Goal: Information Seeking & Learning: Learn about a topic

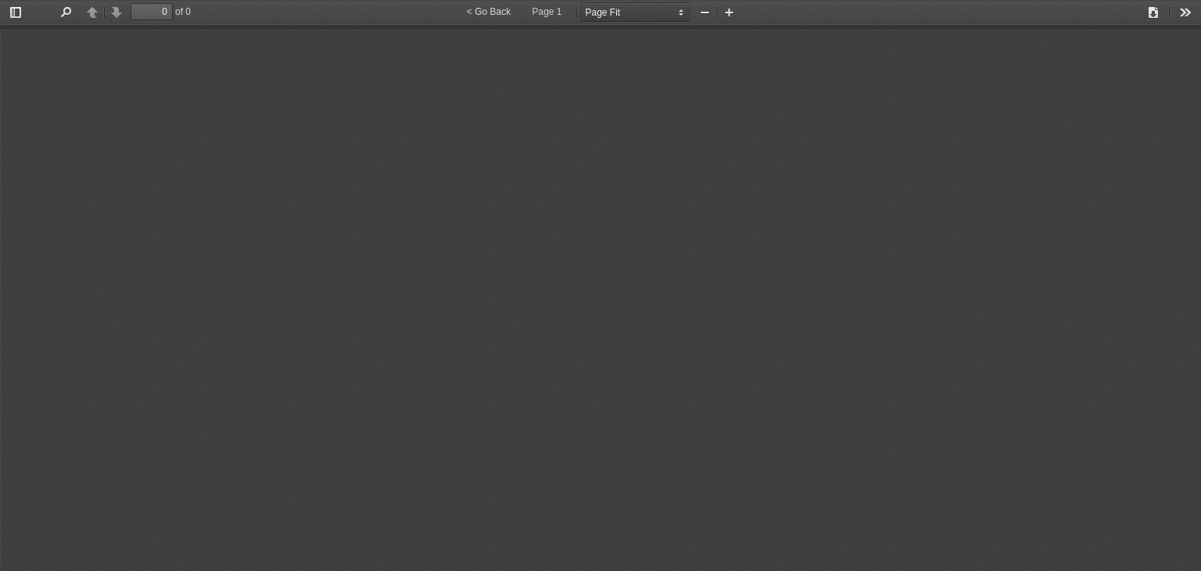
select select "page-fit"
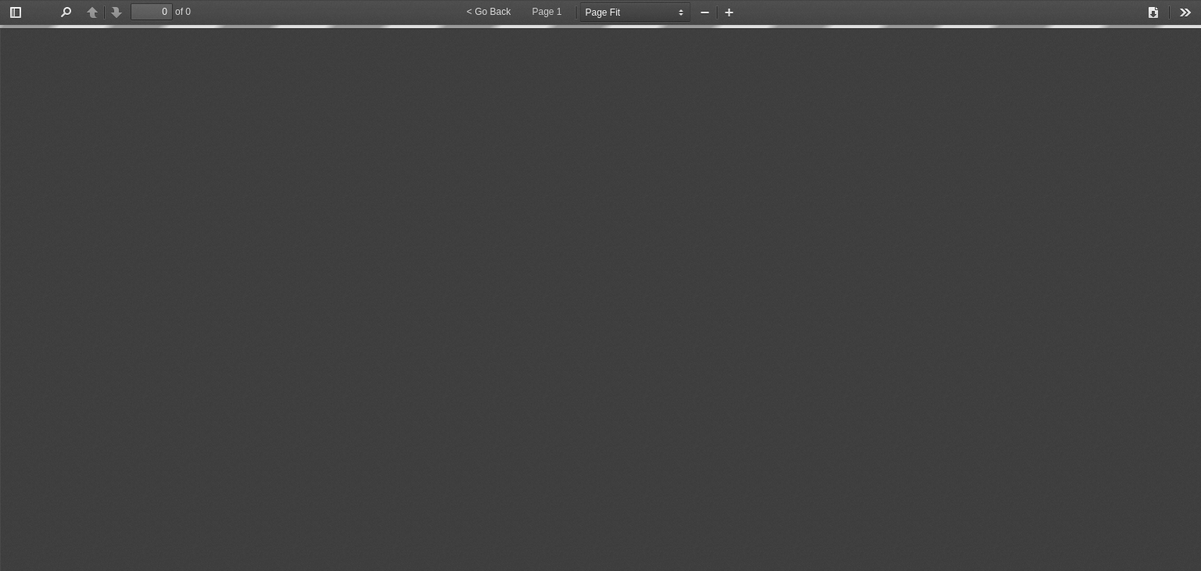
type input "1"
select select "custom"
type input "11"
select select "custom"
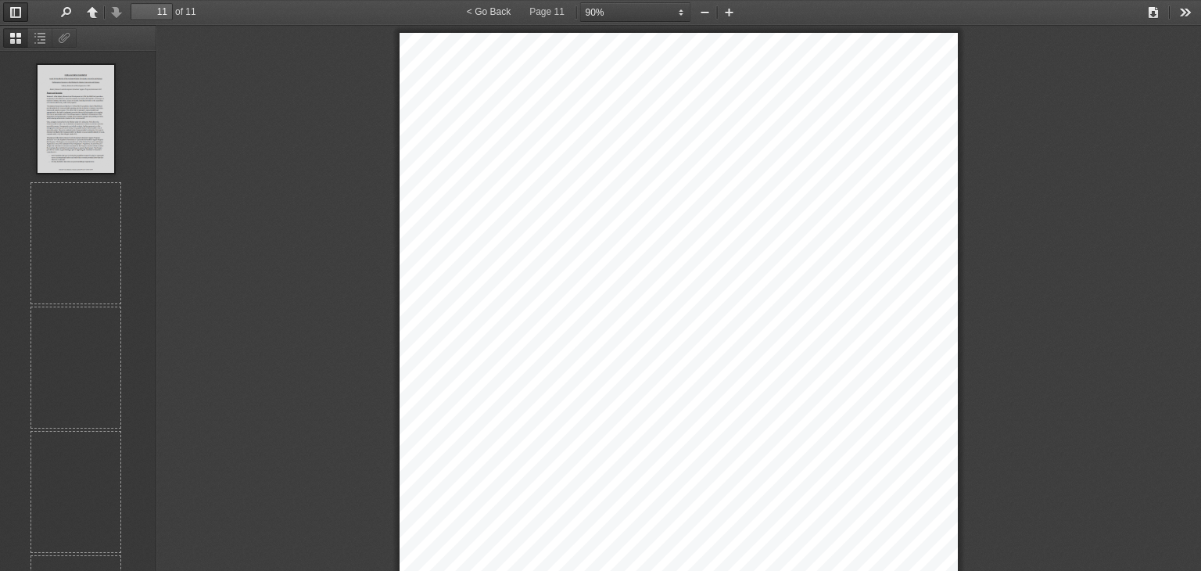
scroll to position [860, 0]
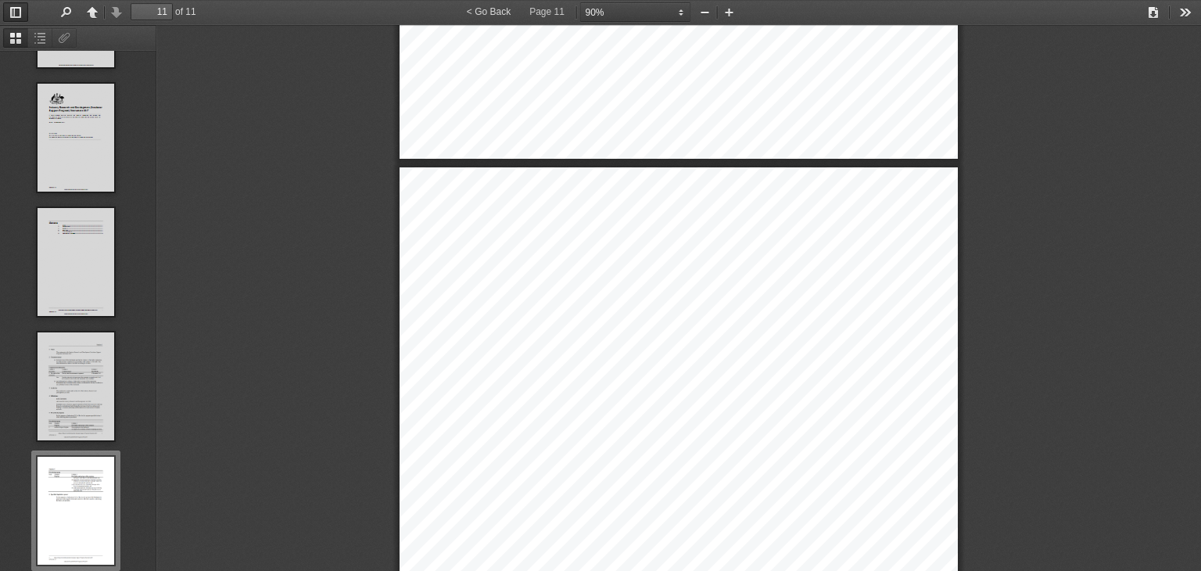
type input "10"
select select "custom"
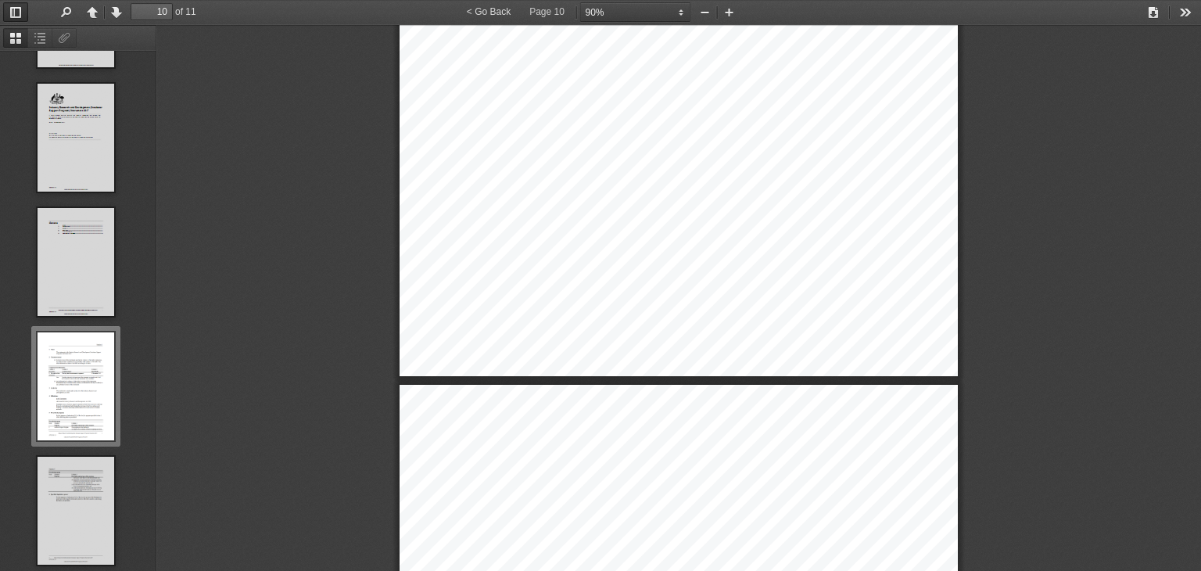
scroll to position [7647, 0]
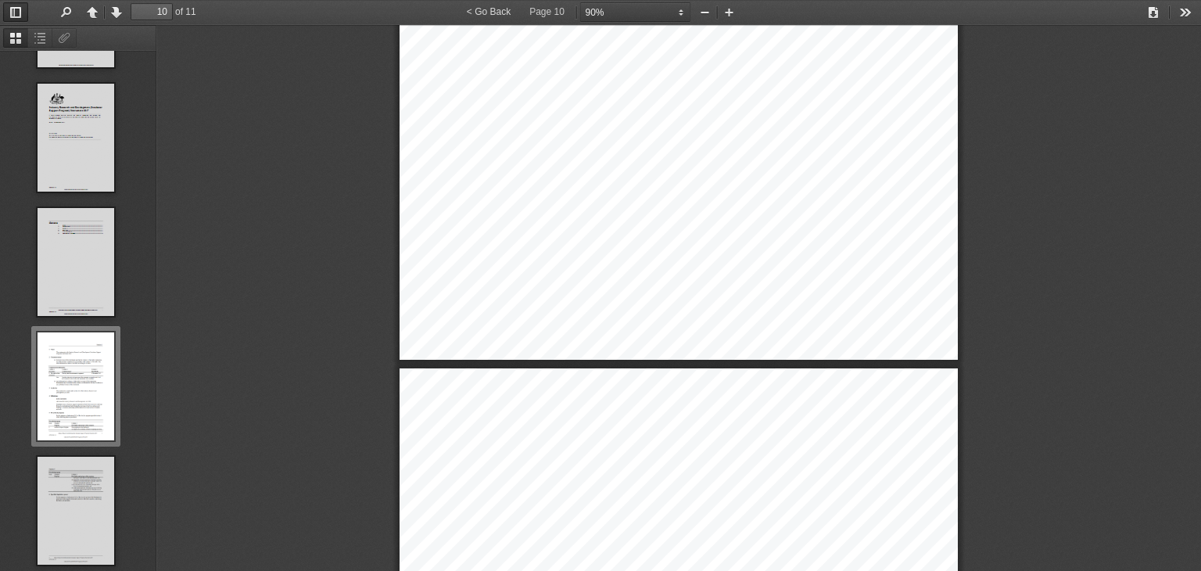
drag, startPoint x: 723, startPoint y: 267, endPoint x: 654, endPoint y: 269, distance: 69.6
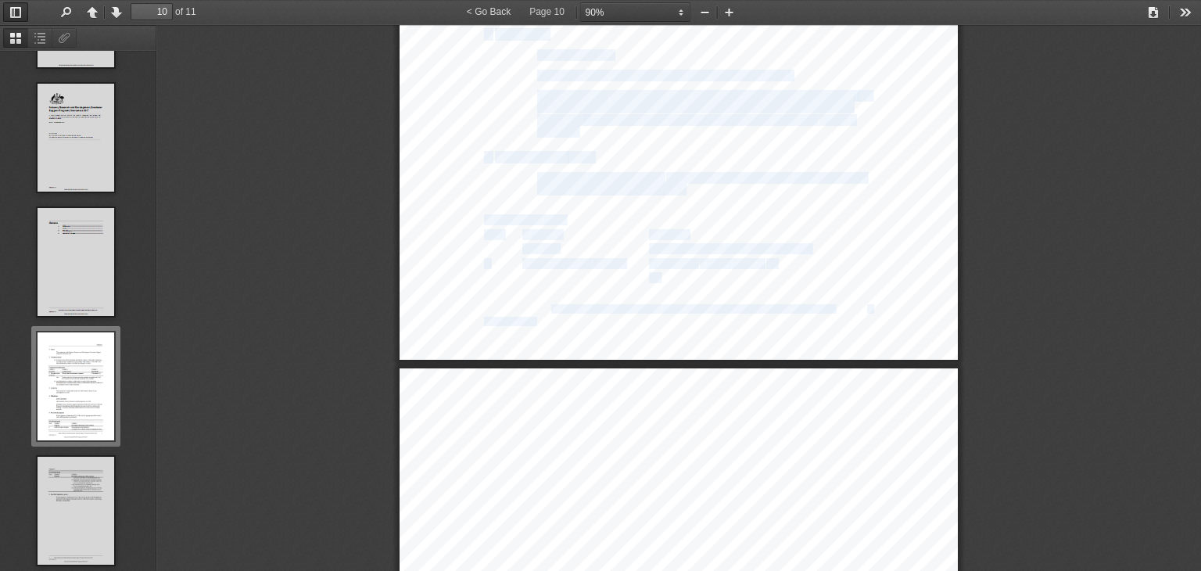
click at [654, 274] on span "(a)" at bounding box center [654, 278] width 10 height 9
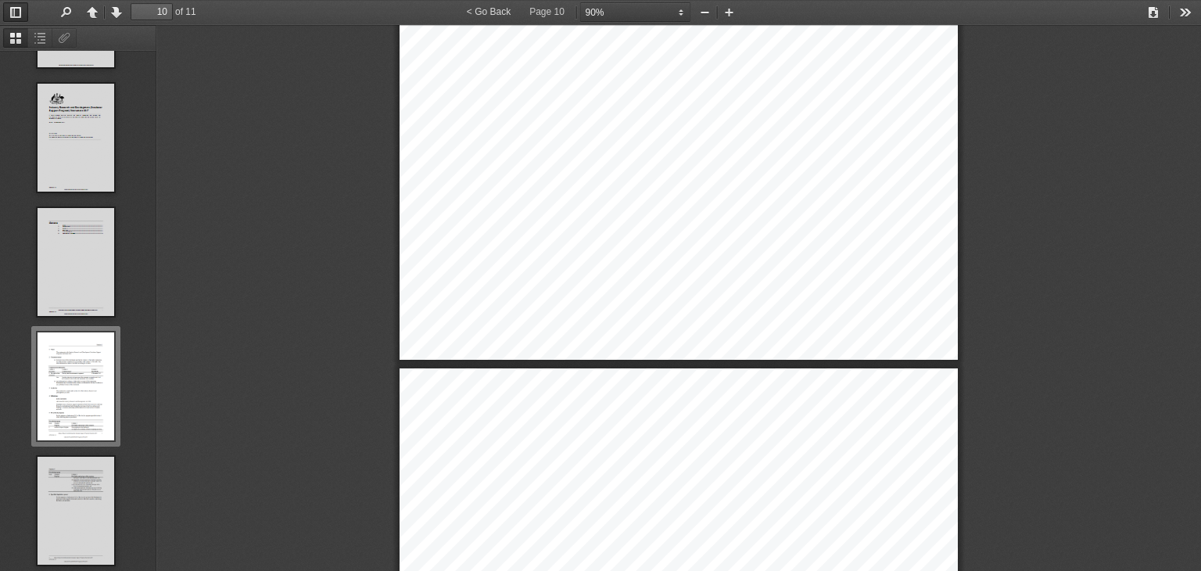
scroll to position [7636, 0]
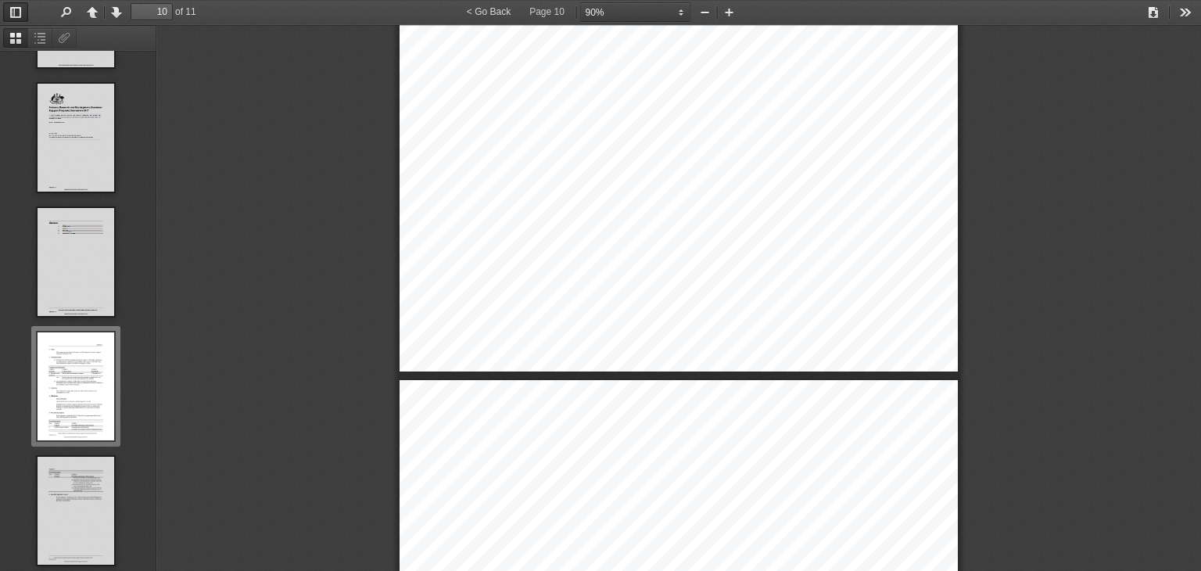
click at [651, 256] on span "Description and purpose of the program" at bounding box center [729, 260] width 161 height 9
drag, startPoint x: 651, startPoint y: 256, endPoint x: 748, endPoint y: 272, distance: 99.0
click at [748, 272] on span "funding" at bounding box center [748, 275] width 29 height 9
drag, startPoint x: 748, startPoint y: 272, endPoint x: 688, endPoint y: 273, distance: 60.2
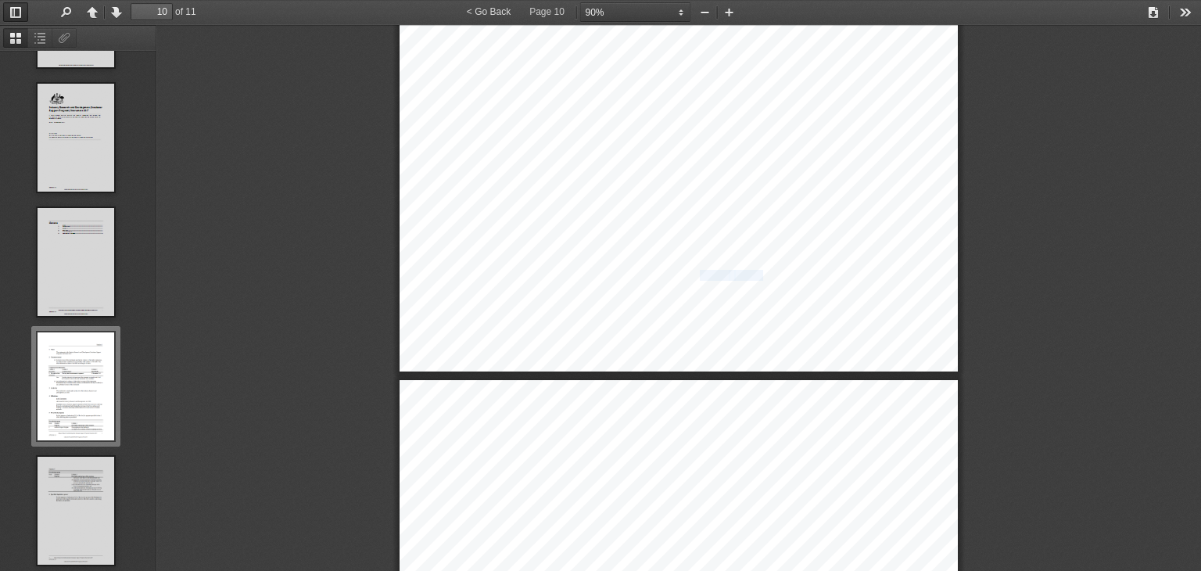
click at [688, 273] on span "he program" at bounding box center [675, 275] width 43 height 9
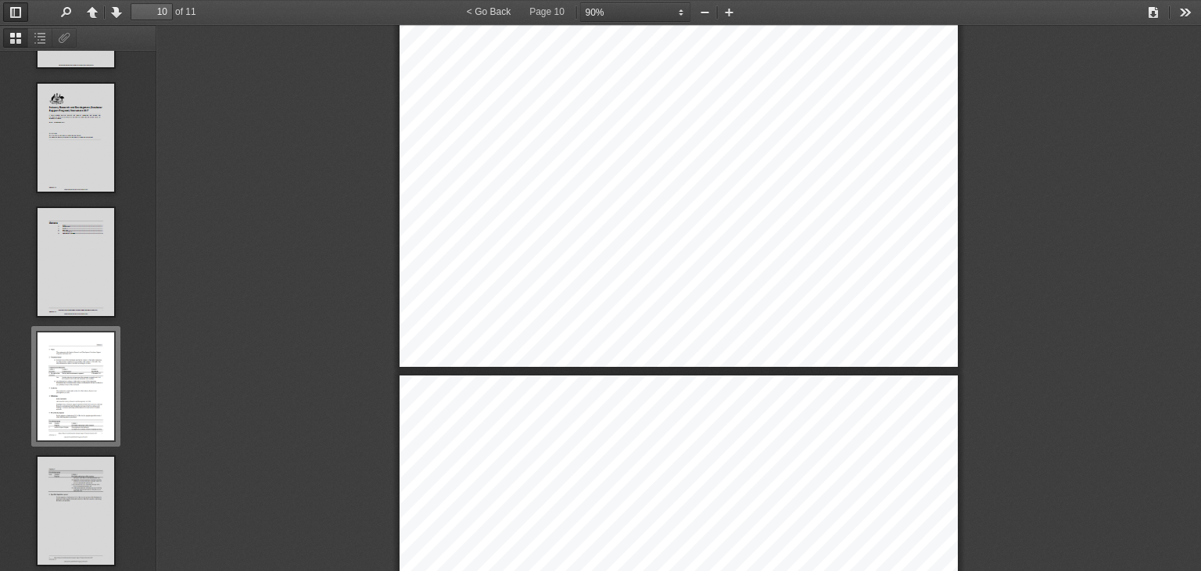
scroll to position [7657, 0]
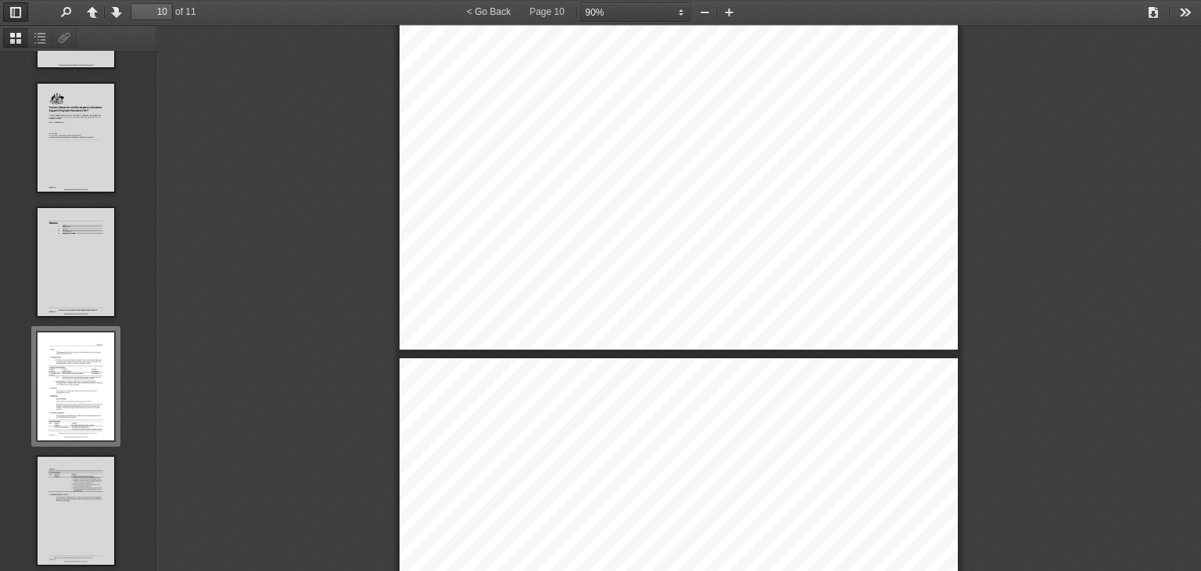
click at [766, 252] on span "to:" at bounding box center [771, 253] width 10 height 9
drag, startPoint x: 764, startPoint y: 252, endPoint x: 646, endPoint y: 251, distance: 118.1
click at [649, 251] on span "T" at bounding box center [651, 253] width 5 height 9
drag, startPoint x: 646, startPoint y: 251, endPoint x: 697, endPoint y: 260, distance: 51.7
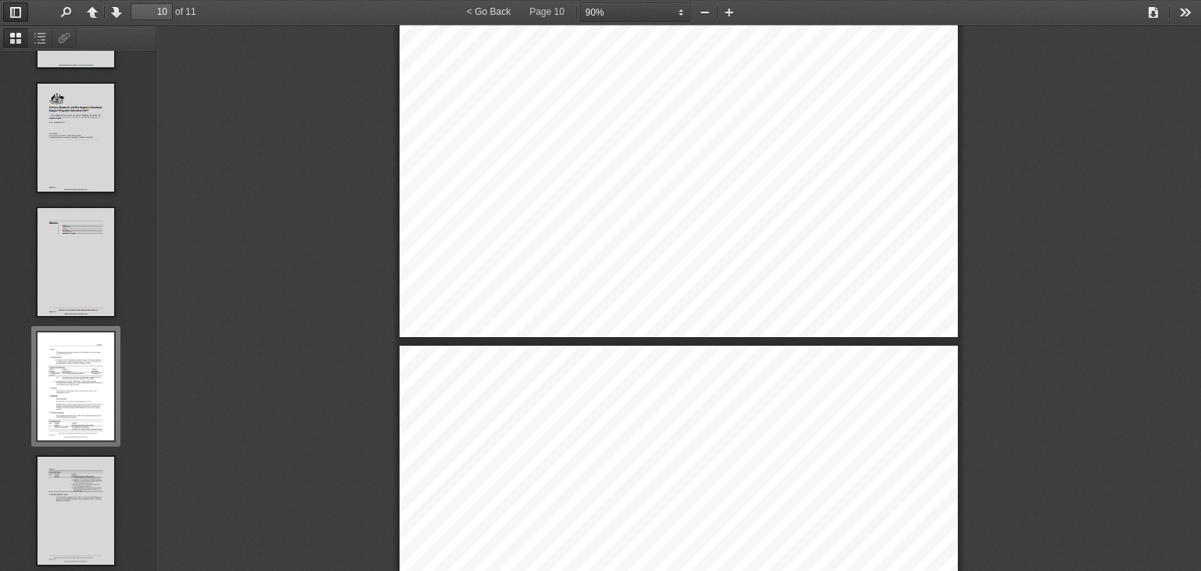
click at [730, 255] on span "support new Australian incubators targeting innovative" at bounding box center [764, 255] width 206 height 9
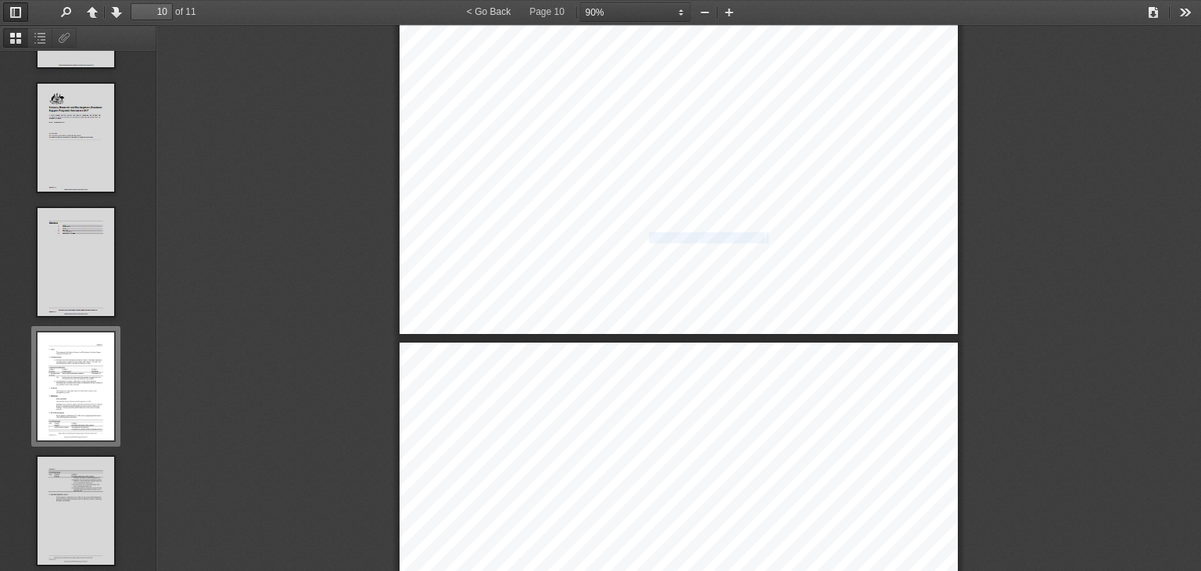
drag, startPoint x: 643, startPoint y: 233, endPoint x: 764, endPoint y: 235, distance: 120.4
click at [766, 235] on span "to:" at bounding box center [771, 238] width 10 height 9
drag, startPoint x: 764, startPoint y: 235, endPoint x: 644, endPoint y: 235, distance: 119.6
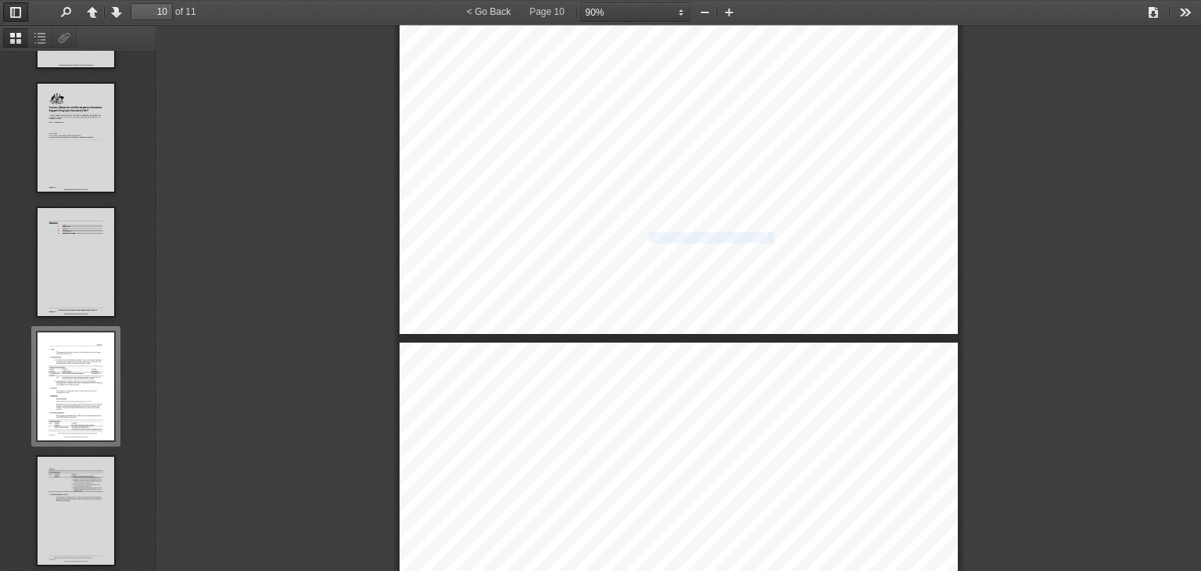
click at [649, 235] on span "T" at bounding box center [651, 238] width 5 height 9
drag, startPoint x: 644, startPoint y: 235, endPoint x: 780, endPoint y: 236, distance: 136.1
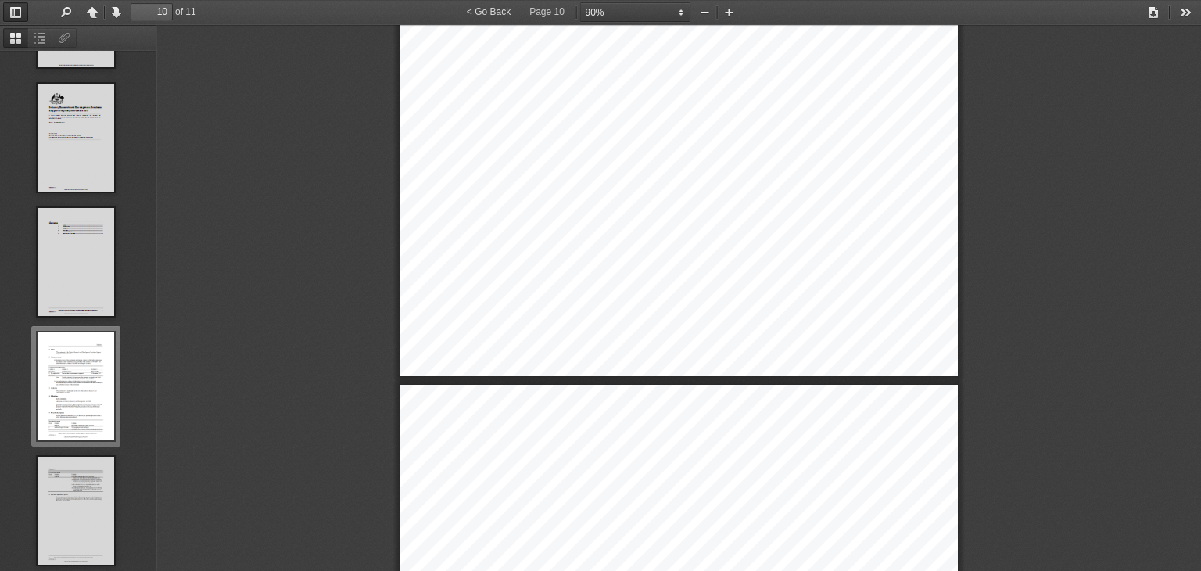
scroll to position [7581, 0]
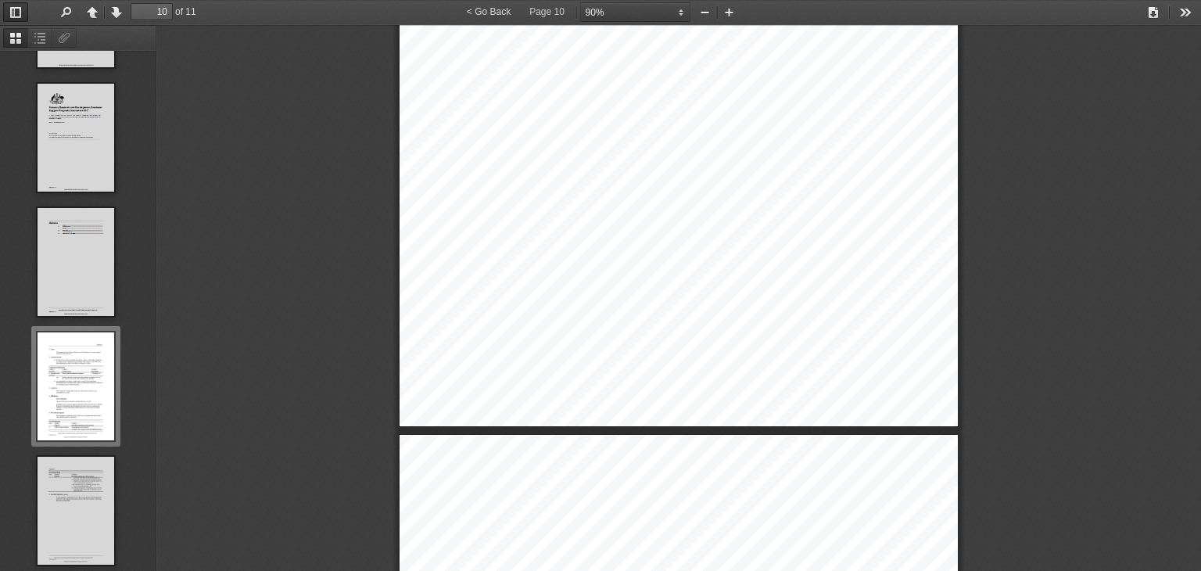
drag, startPoint x: 672, startPoint y: 337, endPoint x: 660, endPoint y: 364, distance: 29.4
click at [660, 364] on div "Section 1 Industry Research and Development (Incubator Support Program) Instrum…" at bounding box center [679, 31] width 558 height 790
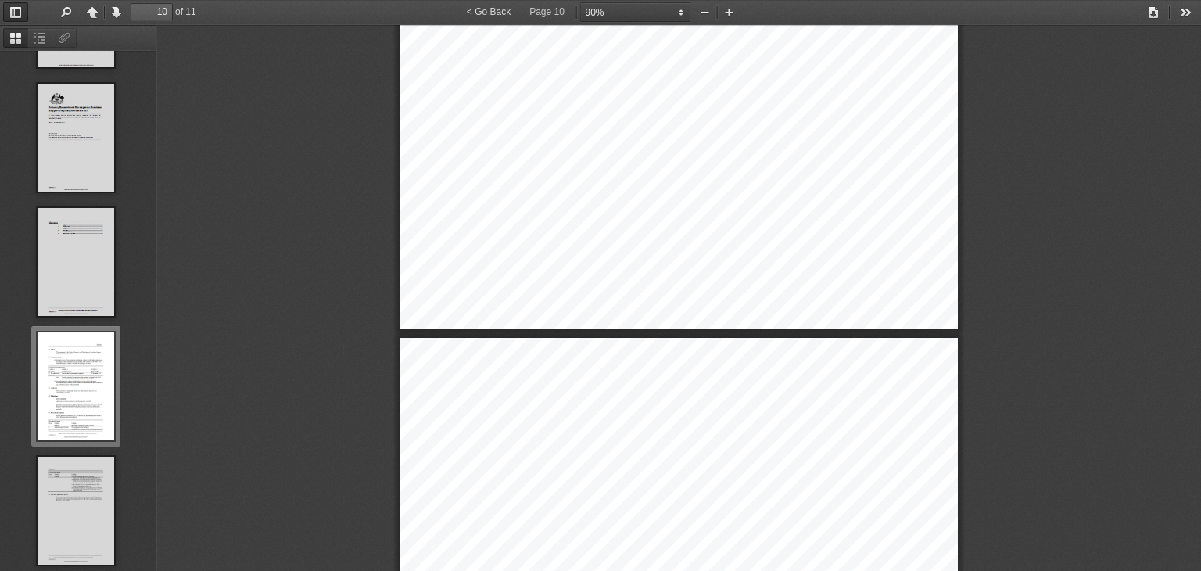
scroll to position [7715, 0]
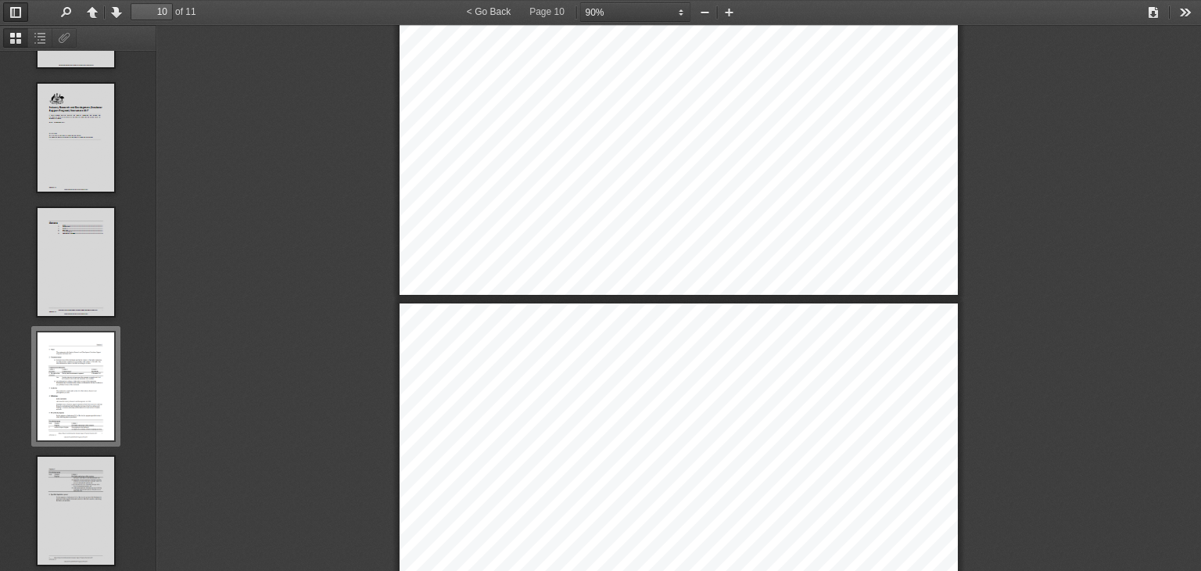
type input "11"
select select "custom"
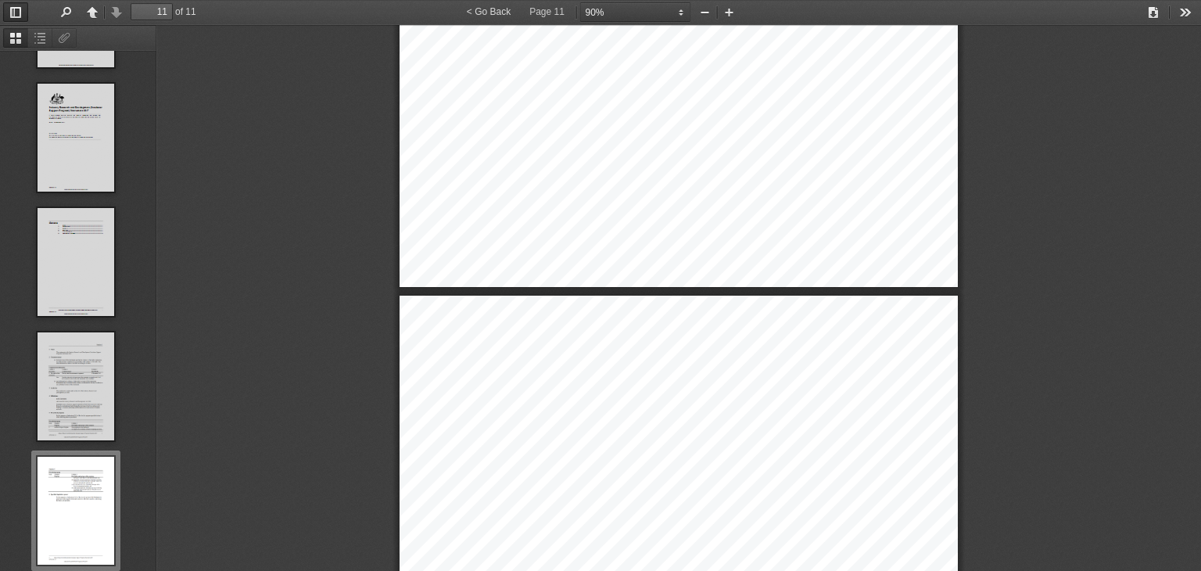
scroll to position [7728, 0]
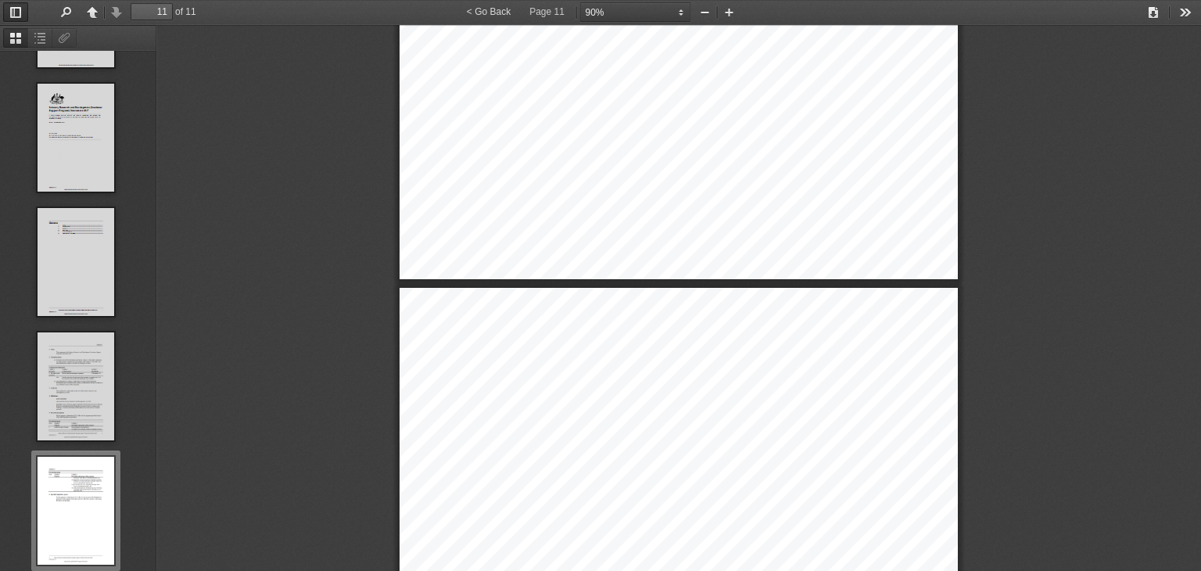
drag, startPoint x: 660, startPoint y: 438, endPoint x: 804, endPoint y: 477, distance: 149.1
drag, startPoint x: 787, startPoint y: 476, endPoint x: 661, endPoint y: 450, distance: 128.7
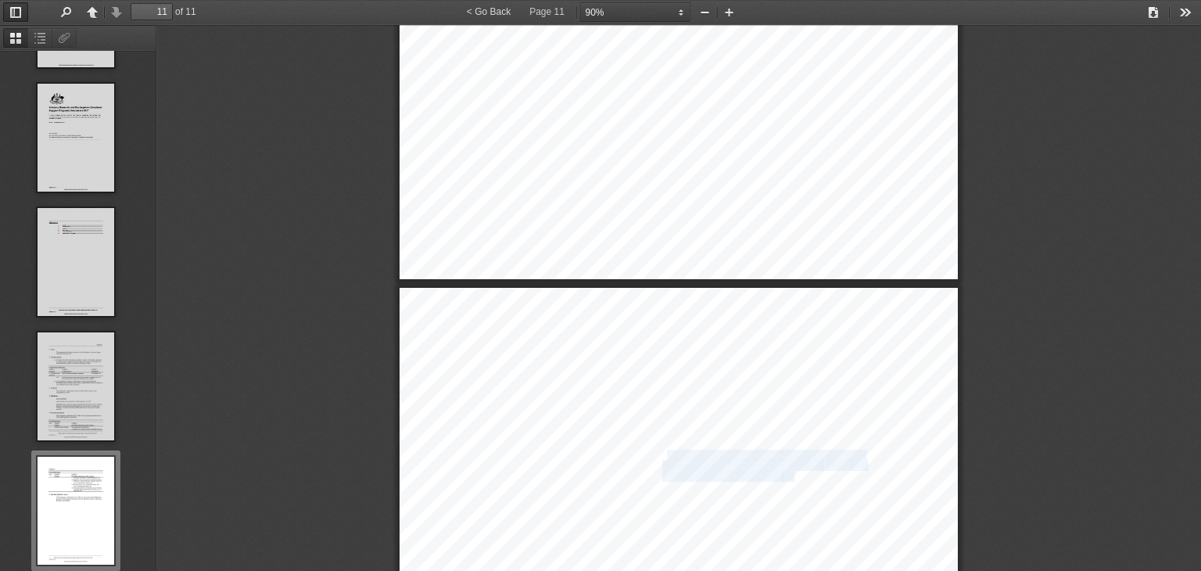
click at [662, 451] on span "expand the scale and operations of existing Australian" at bounding box center [763, 455] width 202 height 9
drag, startPoint x: 661, startPoint y: 450, endPoint x: 768, endPoint y: 473, distance: 108.9
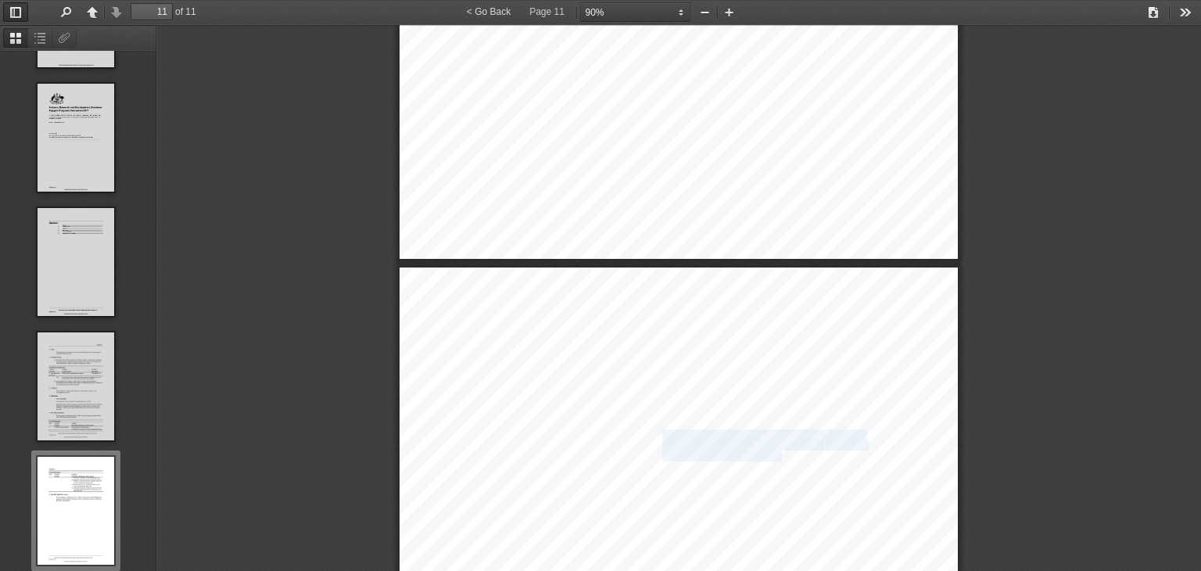
scroll to position [7750, 0]
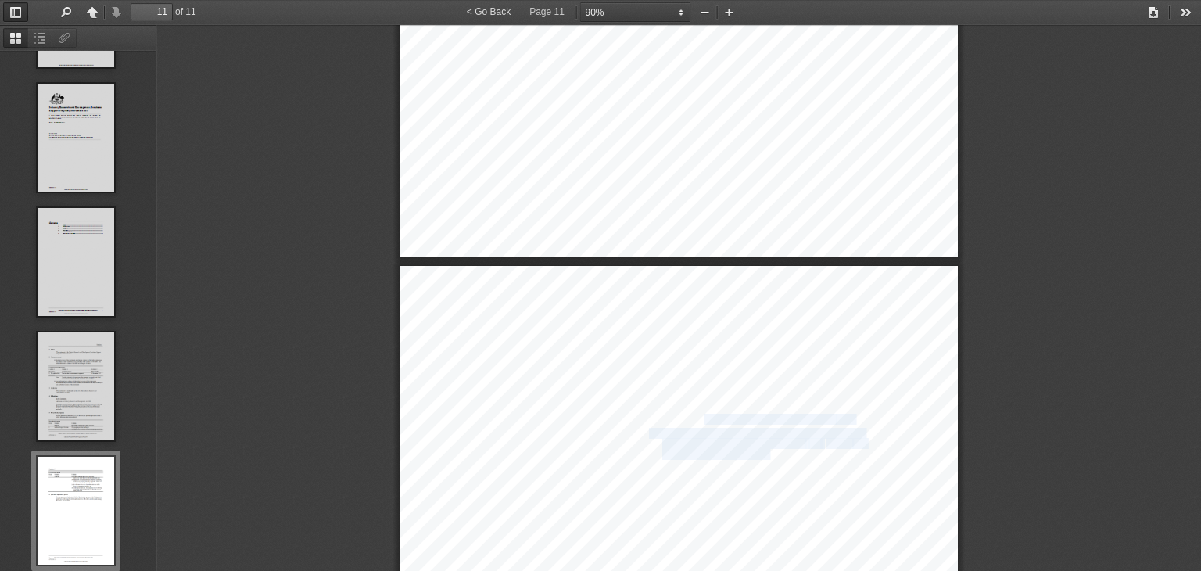
drag, startPoint x: 699, startPoint y: 417, endPoint x: 764, endPoint y: 449, distance: 72.4
click at [764, 450] on span "success in international markets" at bounding box center [722, 454] width 120 height 9
drag, startPoint x: 764, startPoint y: 449, endPoint x: 666, endPoint y: 428, distance: 99.8
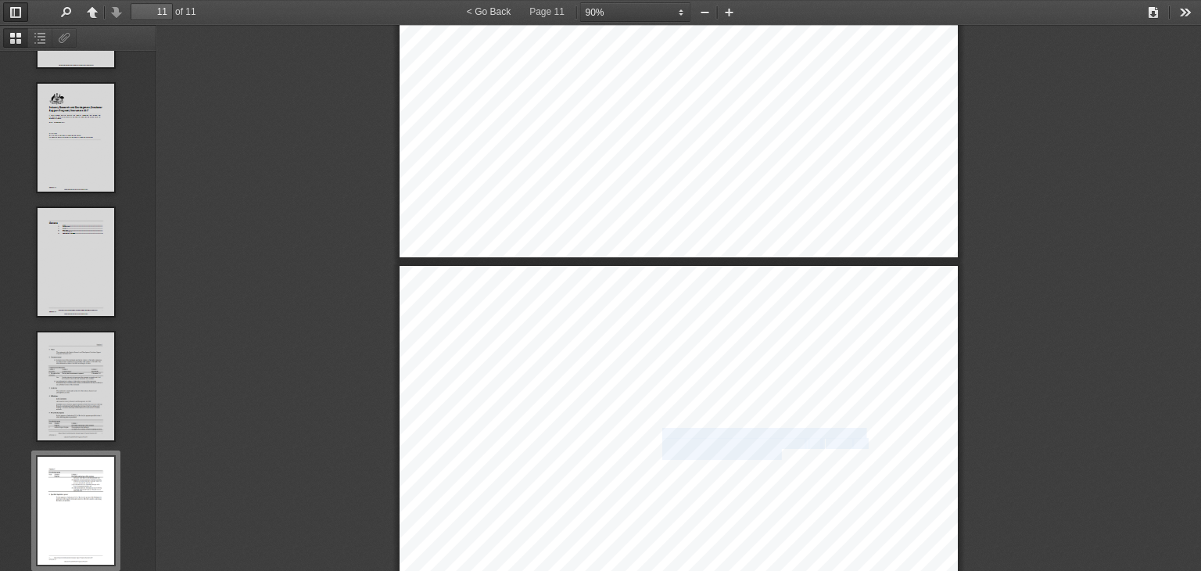
click at [666, 429] on span "expand the scale and operations of existing Australian" at bounding box center [763, 433] width 202 height 9
drag, startPoint x: 666, startPoint y: 428, endPoint x: 770, endPoint y: 478, distance: 115.1
click at [776, 478] on span "; and" at bounding box center [785, 479] width 19 height 9
drag, startPoint x: 770, startPoint y: 478, endPoint x: 679, endPoint y: 421, distance: 107.8
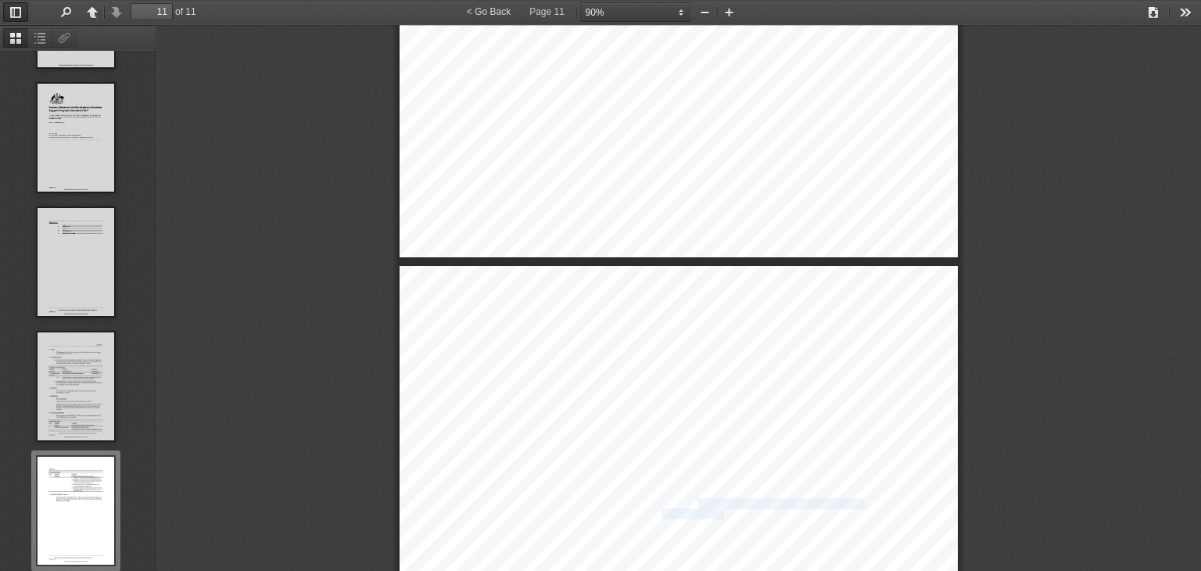
drag, startPoint x: 690, startPoint y: 501, endPoint x: 715, endPoint y: 513, distance: 27.6
click at [715, 513] on span "ublic data." at bounding box center [706, 514] width 39 height 9
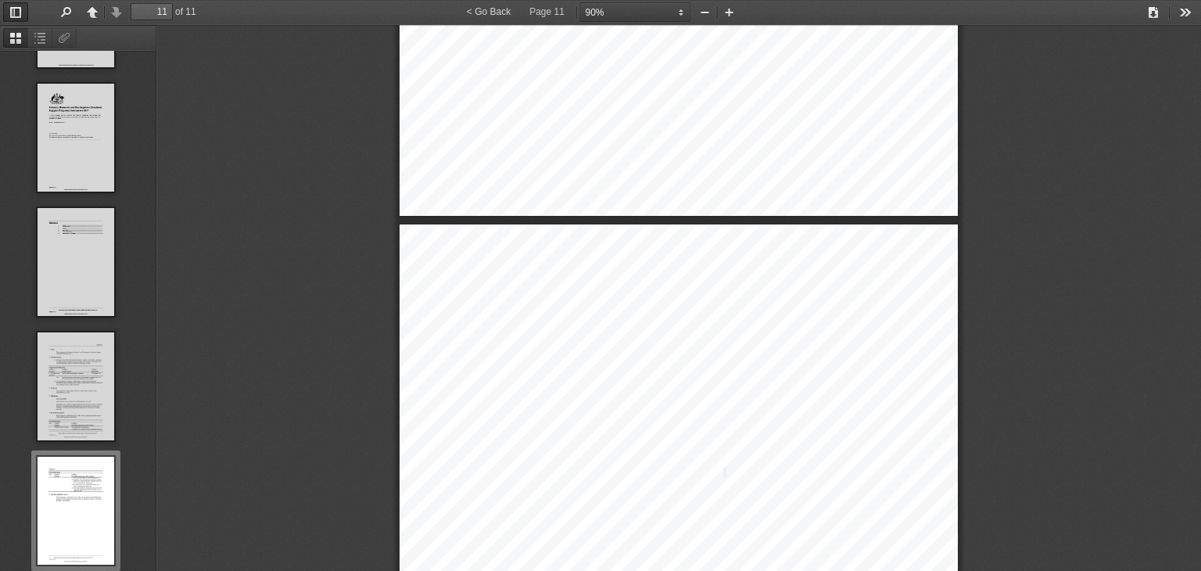
scroll to position [7829, 0]
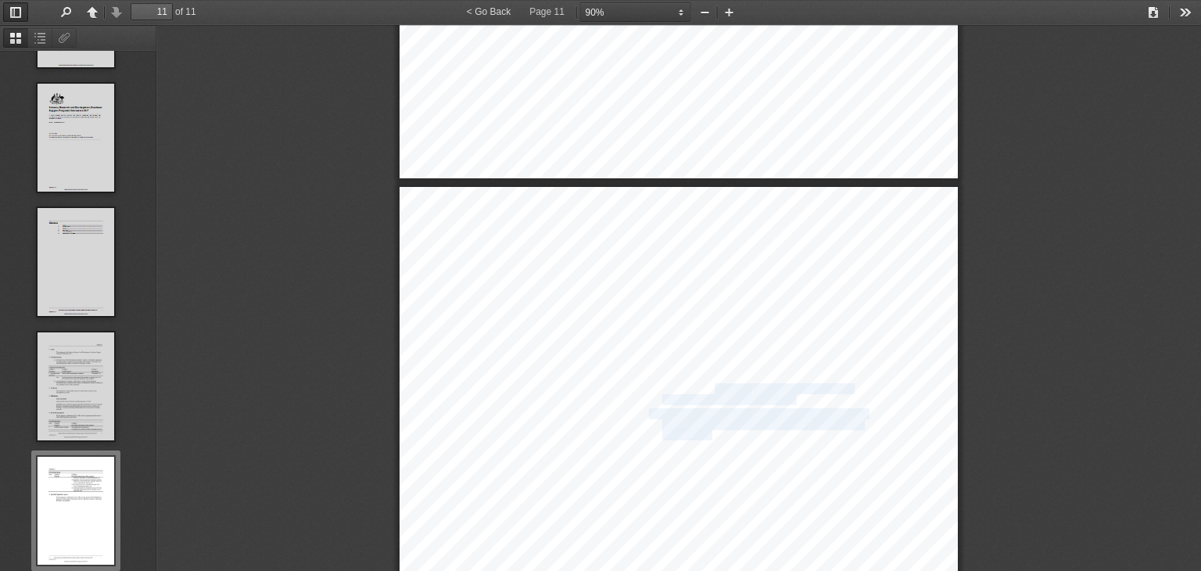
drag, startPoint x: 708, startPoint y: 433, endPoint x: 707, endPoint y: 381, distance: 52.4
click at [707, 381] on div "Section 6 2 Industry Research and Development (Incubator Support Program) Instr…" at bounding box center [679, 582] width 558 height 790
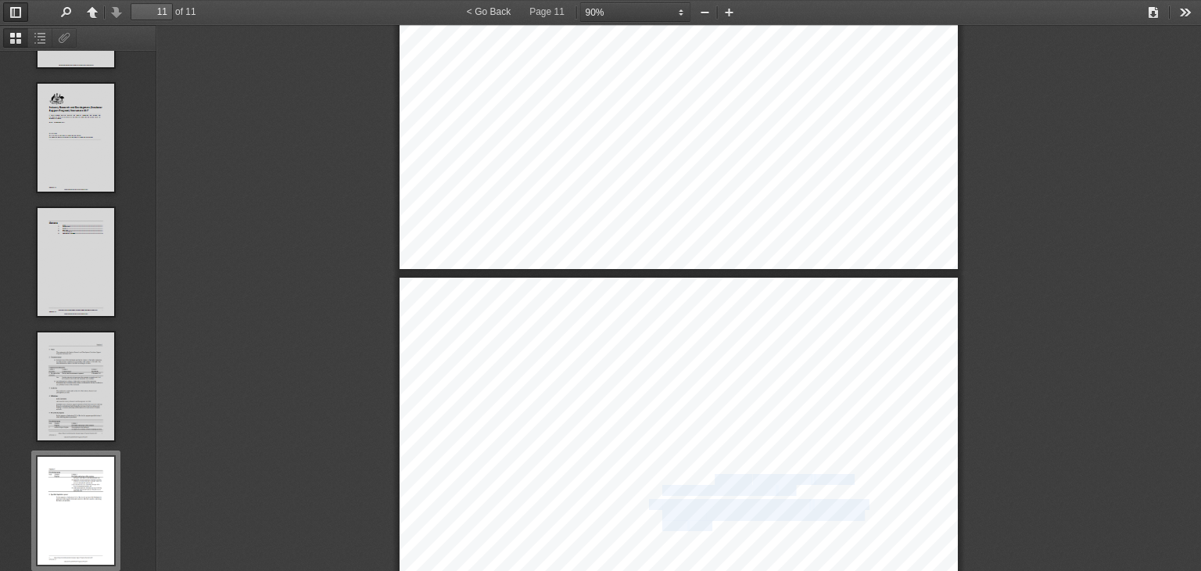
type input "10"
select select "custom"
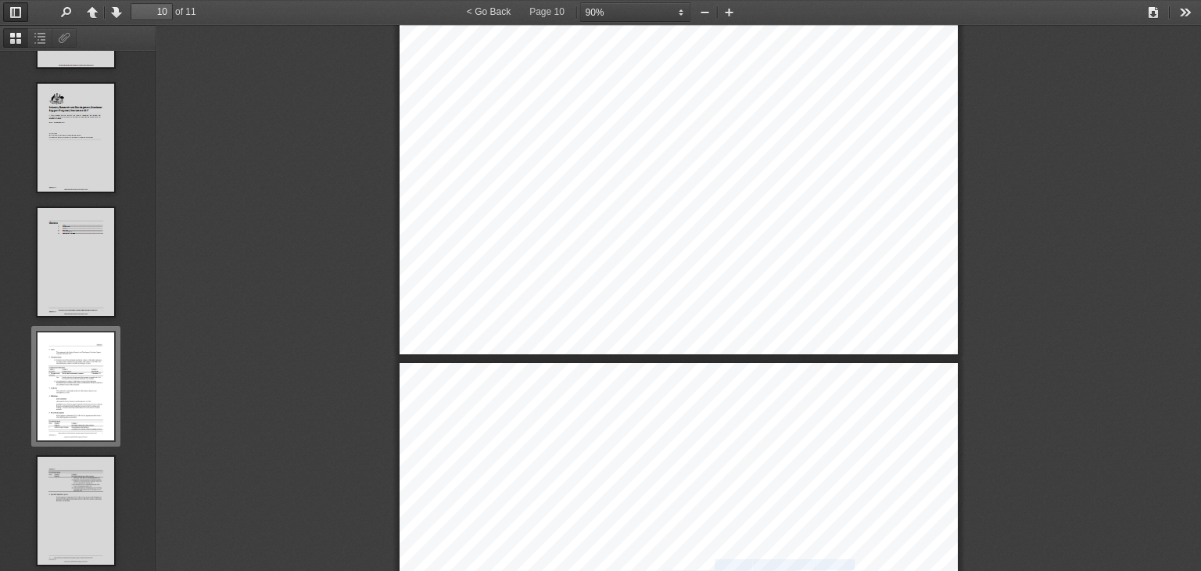
scroll to position [7653, 0]
drag, startPoint x: 657, startPoint y: 263, endPoint x: 851, endPoint y: 269, distance: 194.0
click at [851, 269] on span "support new Australian incubators targeting innovative" at bounding box center [764, 272] width 206 height 9
type input "11"
select select "custom"
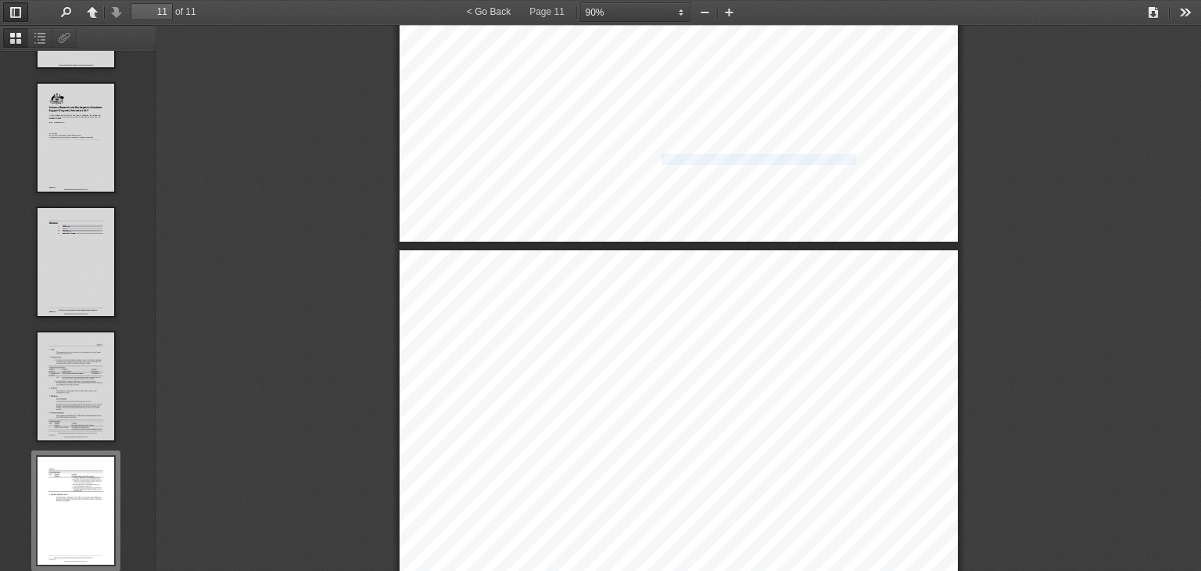
scroll to position [7766, 0]
type input "10"
select select "custom"
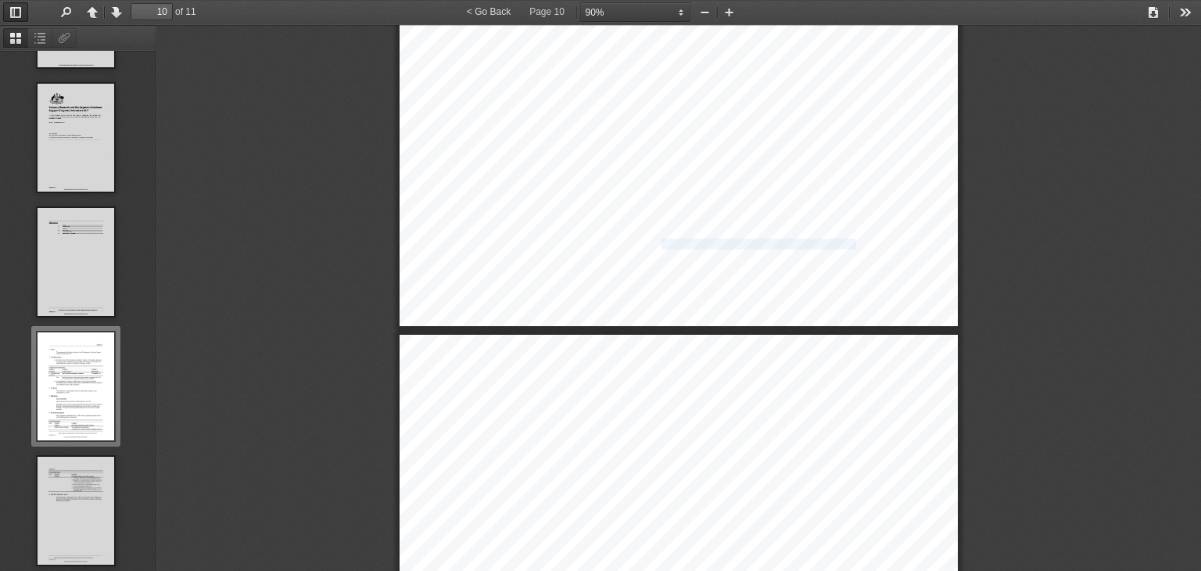
type input "11"
select select "custom"
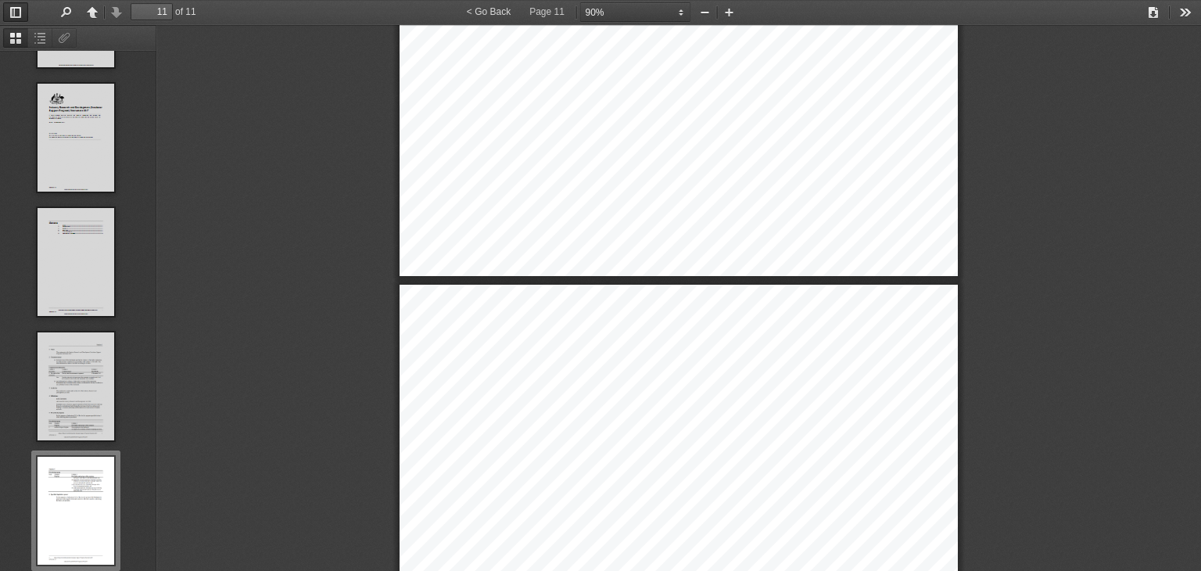
click at [711, 472] on span "success in international markets" at bounding box center [722, 473] width 120 height 9
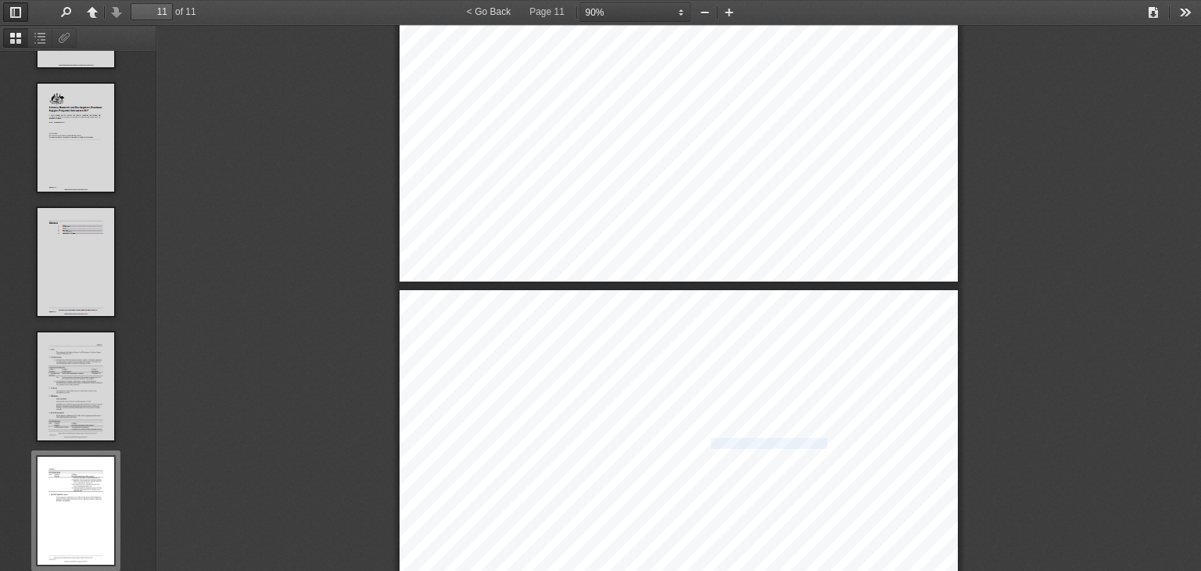
drag, startPoint x: 704, startPoint y: 442, endPoint x: 822, endPoint y: 442, distance: 118.1
click at [822, 442] on span "ups to assist them to trade internationally" at bounding box center [758, 443] width 154 height 9
drag, startPoint x: 829, startPoint y: 439, endPoint x: 660, endPoint y: 439, distance: 168.9
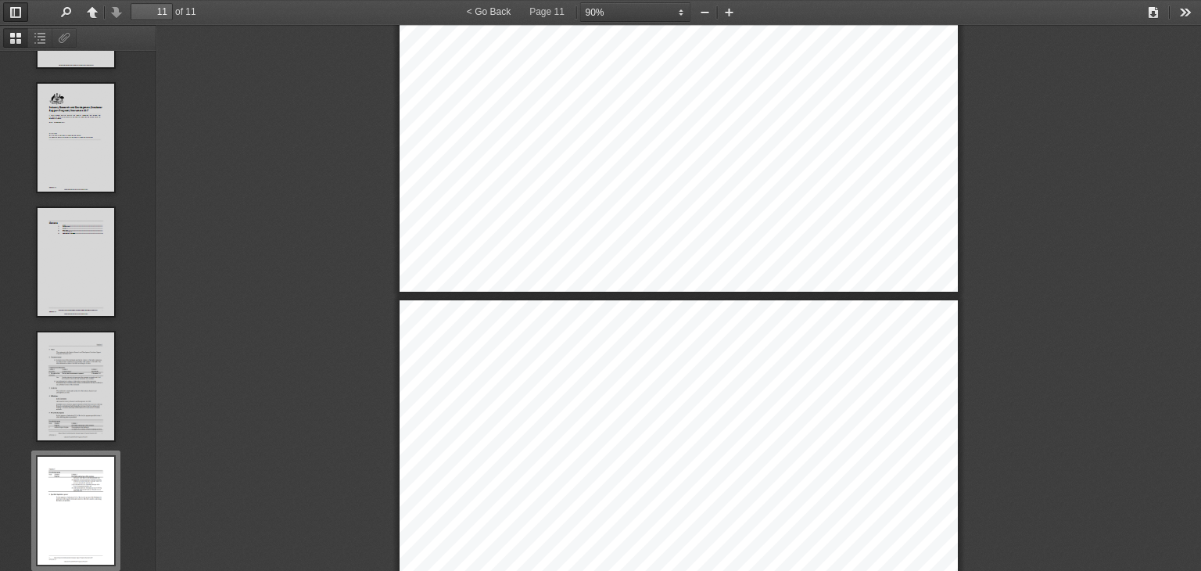
click at [659, 177] on span "Description and purpose of the program" at bounding box center [729, 181] width 161 height 9
type input "10"
select select "custom"
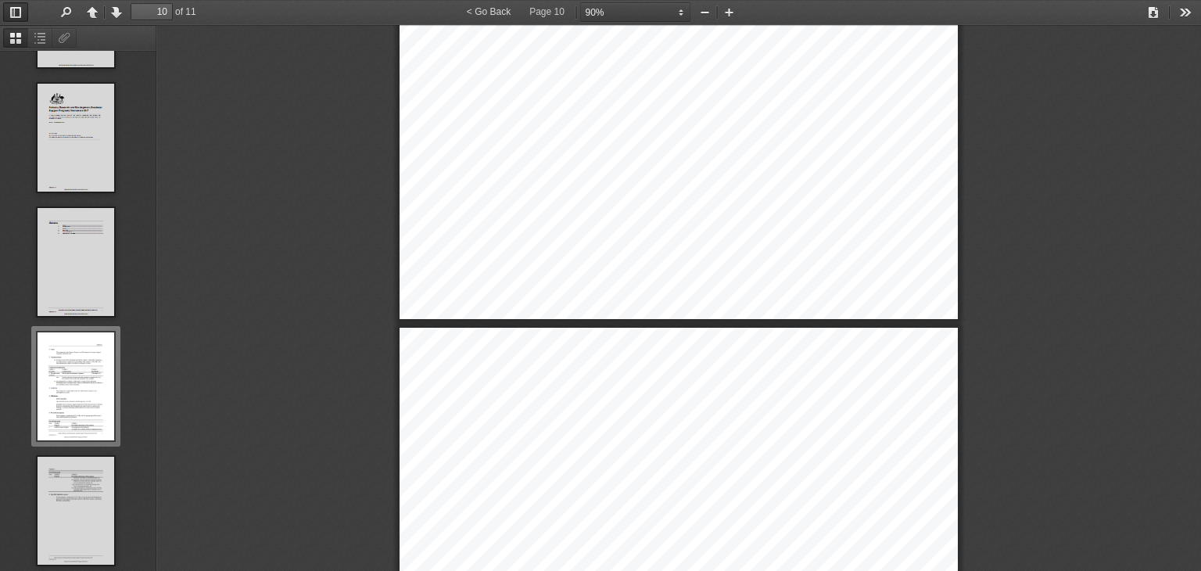
scroll to position [7687, 0]
click at [649, 220] on span "T" at bounding box center [651, 224] width 5 height 9
drag, startPoint x: 645, startPoint y: 220, endPoint x: 841, endPoint y: 236, distance: 196.9
click at [841, 236] on span "support new Australian incubators targeting innovative" at bounding box center [764, 238] width 206 height 9
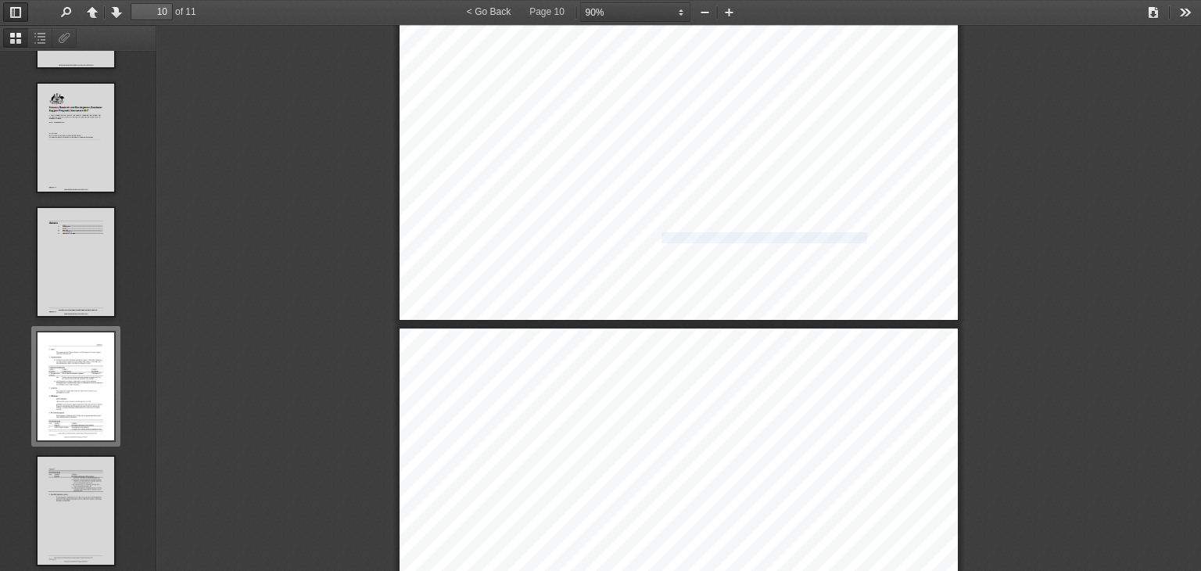
drag, startPoint x: 841, startPoint y: 236, endPoint x: 665, endPoint y: 235, distance: 176.7
click at [665, 235] on span "support new Australian incubators targeting innovative" at bounding box center [764, 238] width 206 height 9
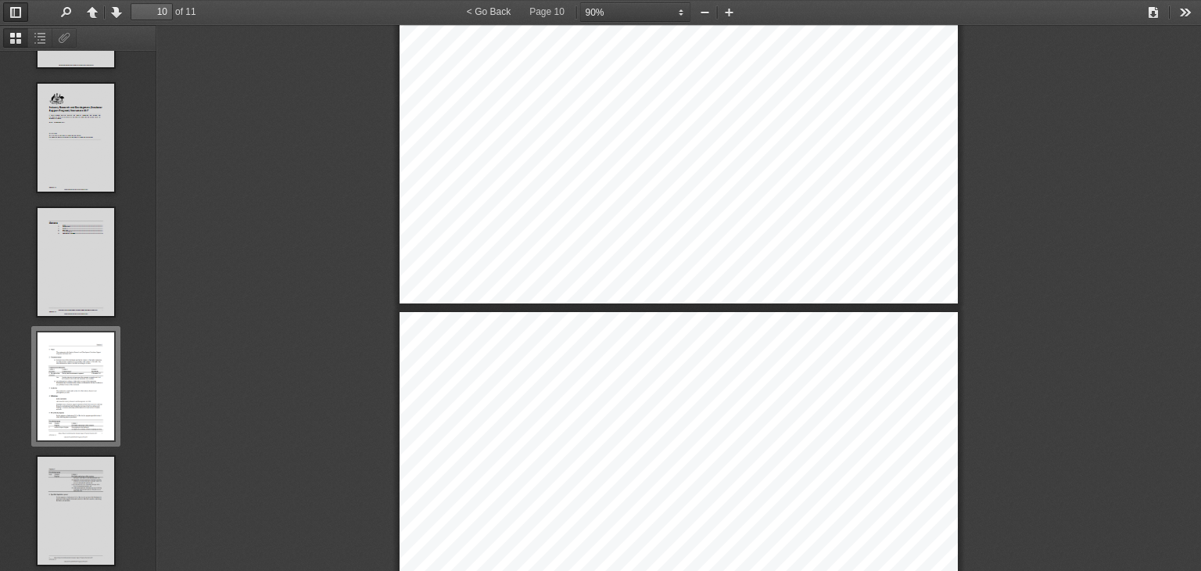
scroll to position [7703, 0]
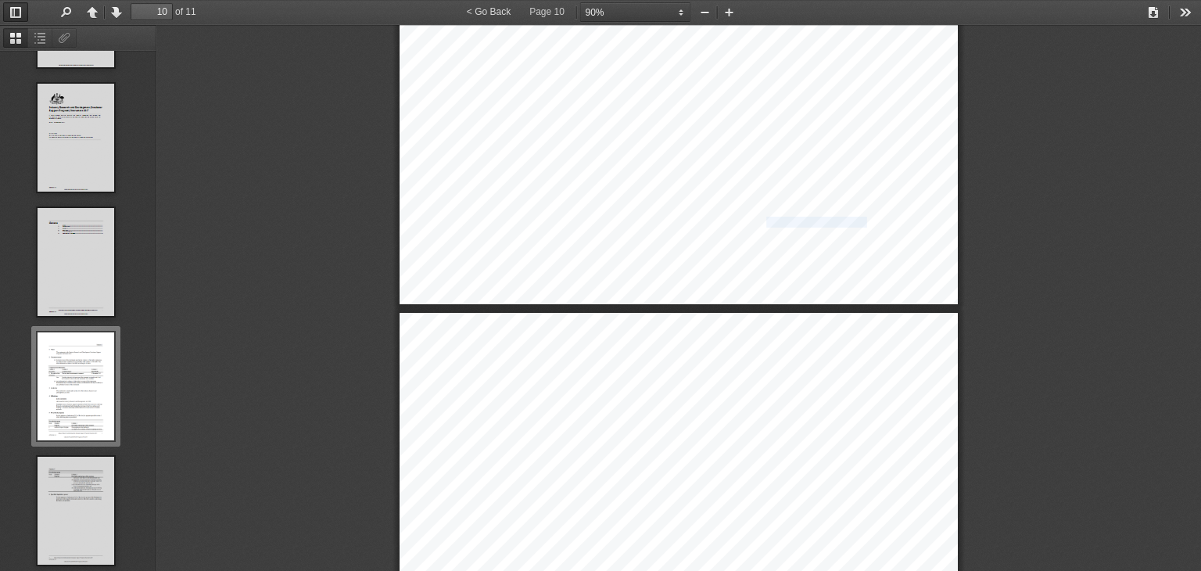
drag, startPoint x: 759, startPoint y: 220, endPoint x: 859, endPoint y: 218, distance: 100.1
click at [859, 218] on span "support new Australian incubators targeting innovative" at bounding box center [764, 222] width 206 height 9
drag, startPoint x: 859, startPoint y: 218, endPoint x: 790, endPoint y: 220, distance: 68.8
click at [790, 220] on span "support new Australian incubators targeting innovative" at bounding box center [764, 222] width 206 height 9
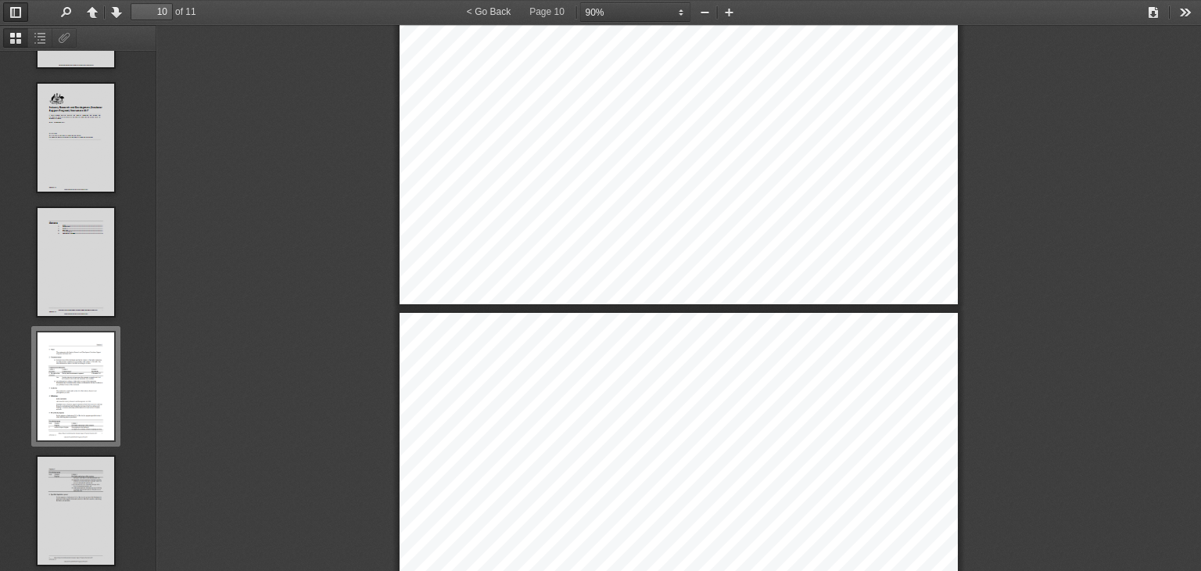
click at [784, 220] on span "support new Australian incubators targeting innovative" at bounding box center [764, 222] width 206 height 9
drag, startPoint x: 787, startPoint y: 219, endPoint x: 857, endPoint y: 222, distance: 69.7
click at [857, 222] on span "support new Australian incubators targeting innovative" at bounding box center [764, 222] width 206 height 9
click at [805, 223] on span "support new Australian incubators targeting innovative" at bounding box center [764, 222] width 206 height 9
drag, startPoint x: 805, startPoint y: 223, endPoint x: 848, endPoint y: 222, distance: 43.0
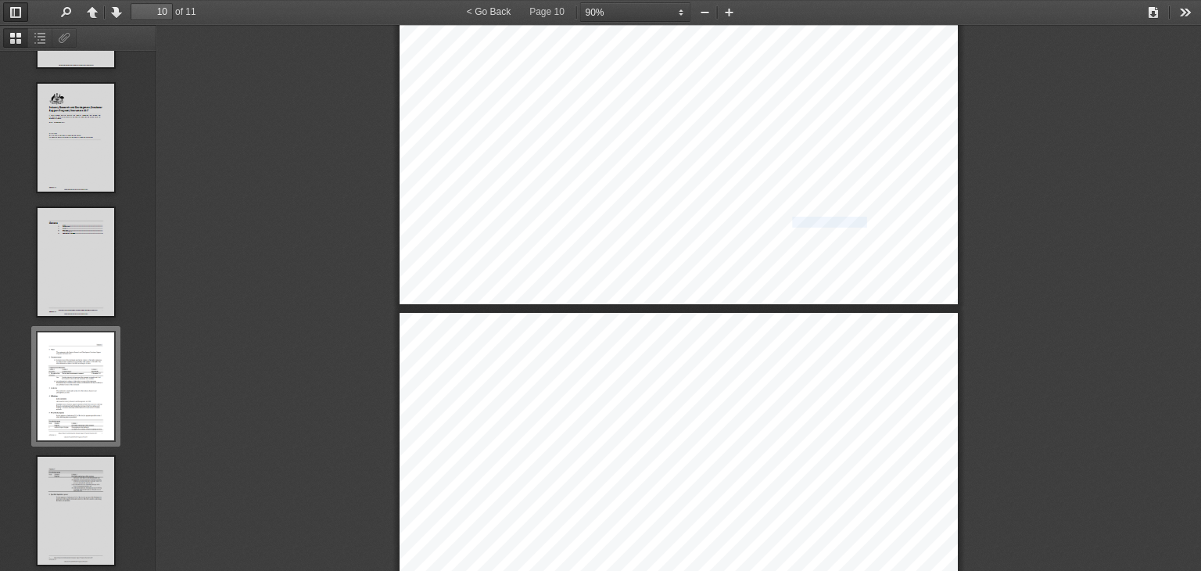
click at [848, 222] on span "support new Australian incubators targeting innovative" at bounding box center [764, 222] width 206 height 9
drag, startPoint x: 848, startPoint y: 222, endPoint x: 795, endPoint y: 220, distance: 52.4
click at [795, 220] on span "support new Australian incubators targeting innovative" at bounding box center [764, 222] width 206 height 9
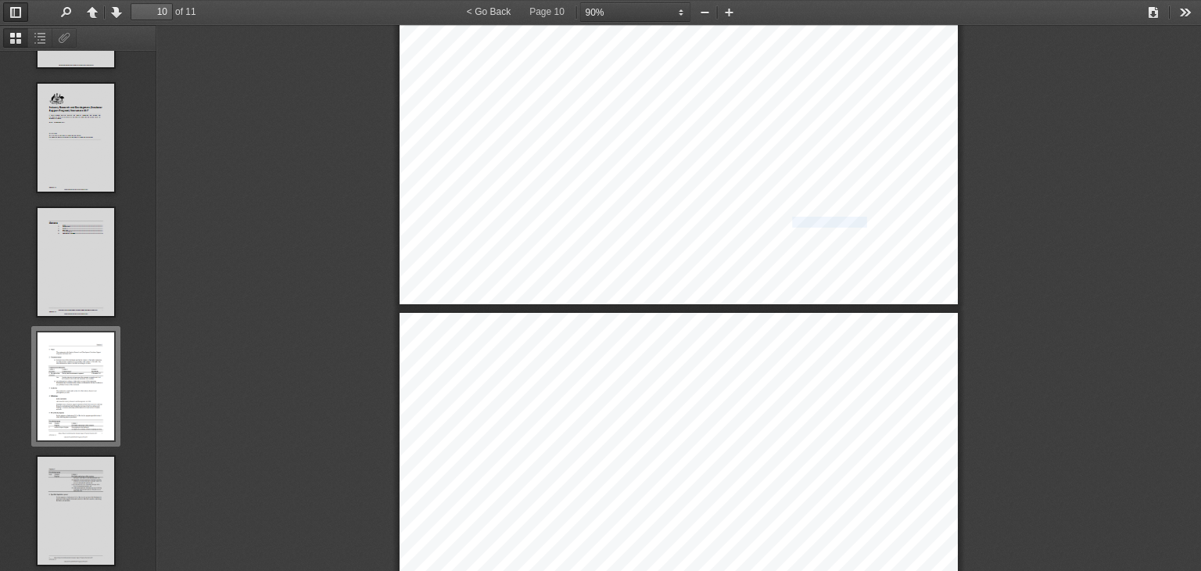
drag, startPoint x: 795, startPoint y: 220, endPoint x: 848, endPoint y: 220, distance: 52.4
click at [848, 220] on span "support new Australian incubators targeting innovative" at bounding box center [764, 222] width 206 height 9
drag, startPoint x: 848, startPoint y: 220, endPoint x: 805, endPoint y: 223, distance: 43.1
click at [805, 223] on span "support new Australian incubators targeting innovative" at bounding box center [764, 222] width 206 height 9
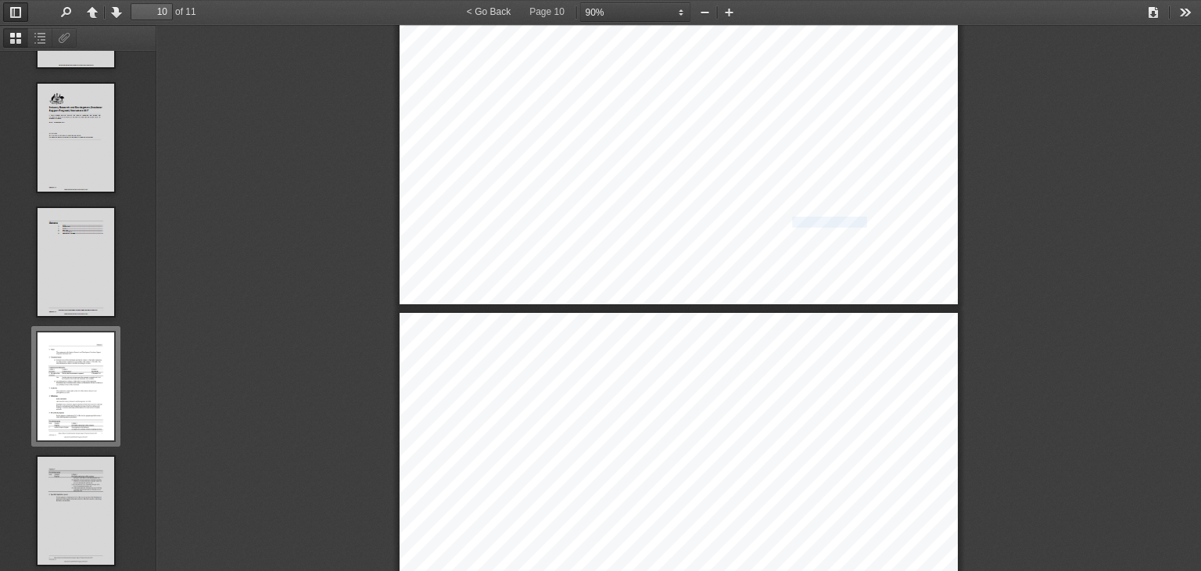
click at [805, 223] on span "support new Australian incubators targeting innovative" at bounding box center [764, 222] width 206 height 9
drag, startPoint x: 805, startPoint y: 223, endPoint x: 848, endPoint y: 223, distance: 43.0
click at [848, 223] on span "support new Australian incubators targeting innovative" at bounding box center [764, 222] width 206 height 9
click at [807, 462] on span "ups to assist them to trade internationally" at bounding box center [758, 466] width 154 height 9
drag, startPoint x: 807, startPoint y: 462, endPoint x: 658, endPoint y: 466, distance: 148.6
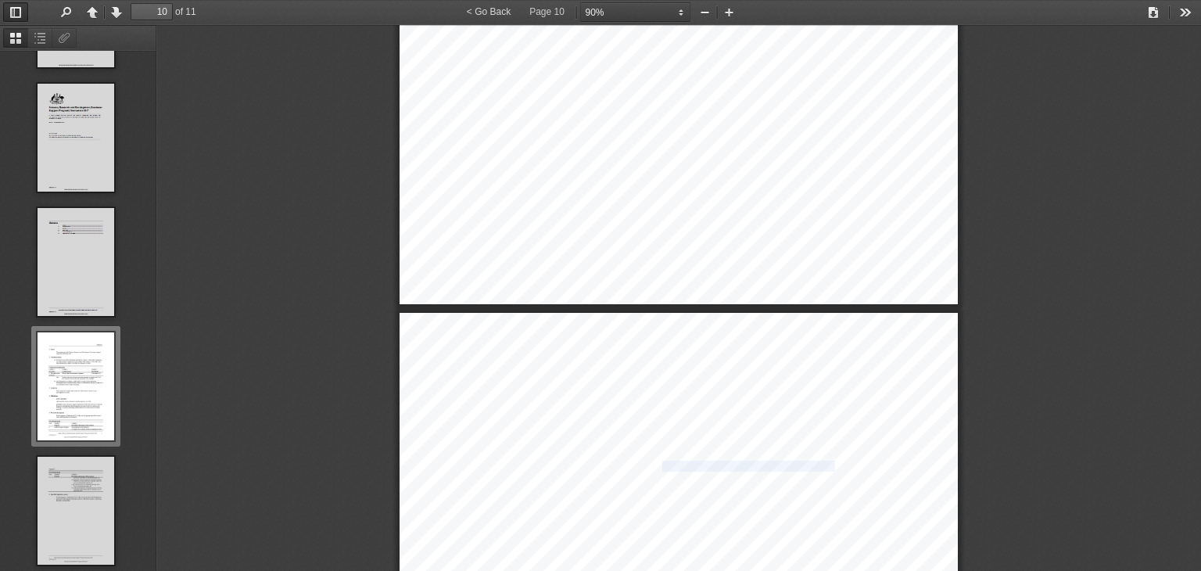
click at [662, 466] on span "start" at bounding box center [670, 466] width 16 height 9
drag, startPoint x: 658, startPoint y: 466, endPoint x: 813, endPoint y: 461, distance: 154.9
click at [813, 462] on span "ups to assist them to trade internationally" at bounding box center [758, 466] width 154 height 9
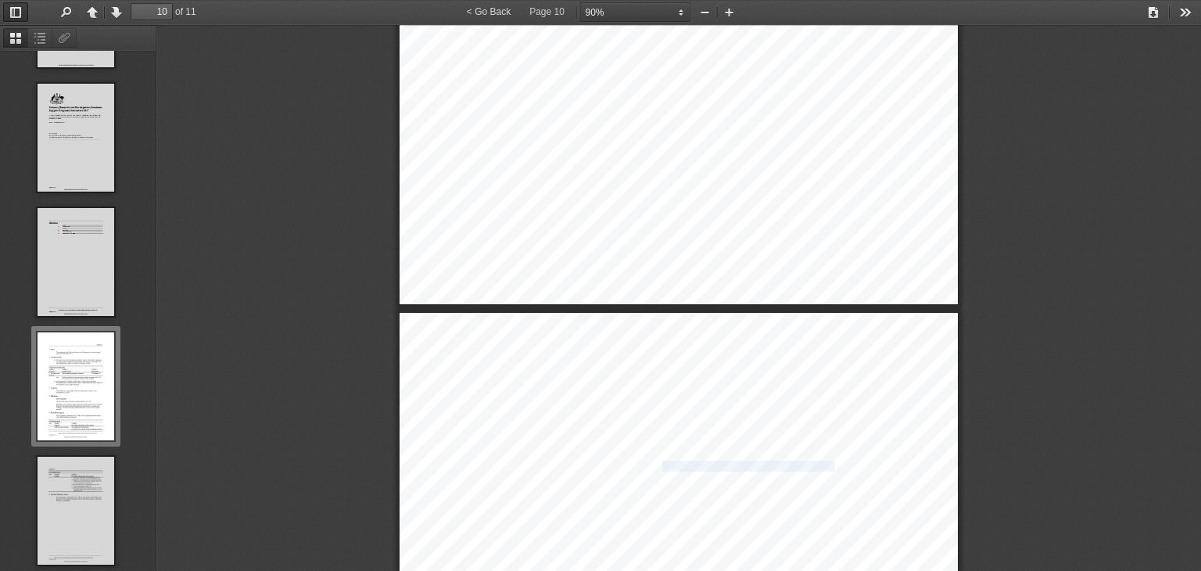
drag, startPoint x: 813, startPoint y: 461, endPoint x: 664, endPoint y: 464, distance: 149.4
click at [664, 464] on span "start" at bounding box center [670, 466] width 16 height 9
drag, startPoint x: 664, startPoint y: 464, endPoint x: 815, endPoint y: 459, distance: 151.8
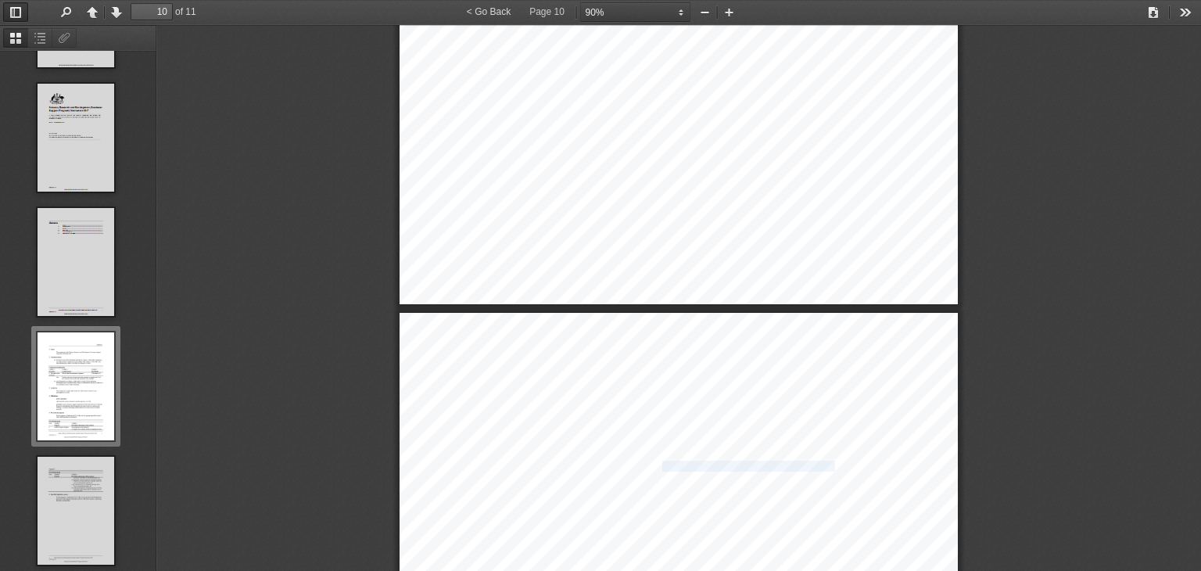
click at [815, 462] on span "ups to assist them to trade internationally" at bounding box center [758, 466] width 154 height 9
drag, startPoint x: 815, startPoint y: 459, endPoint x: 663, endPoint y: 466, distance: 152.6
click at [663, 466] on span "start" at bounding box center [670, 466] width 16 height 9
drag, startPoint x: 663, startPoint y: 466, endPoint x: 801, endPoint y: 466, distance: 137.6
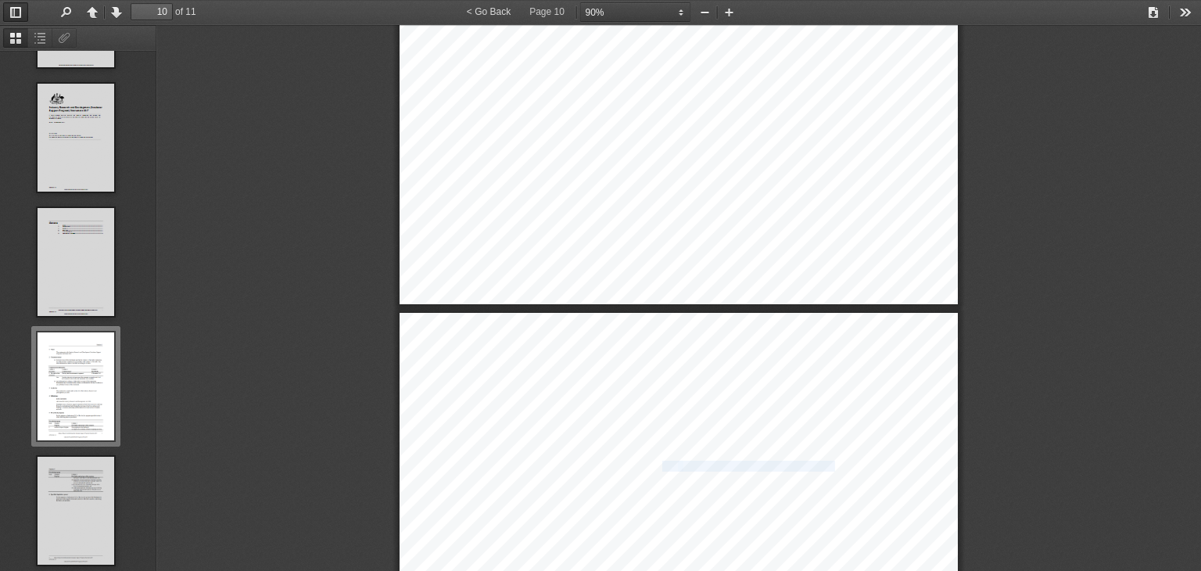
click at [801, 466] on span "ups to assist them to trade internationally" at bounding box center [758, 466] width 154 height 9
drag, startPoint x: 801, startPoint y: 466, endPoint x: 660, endPoint y: 464, distance: 140.7
click at [662, 464] on span "start" at bounding box center [670, 466] width 16 height 9
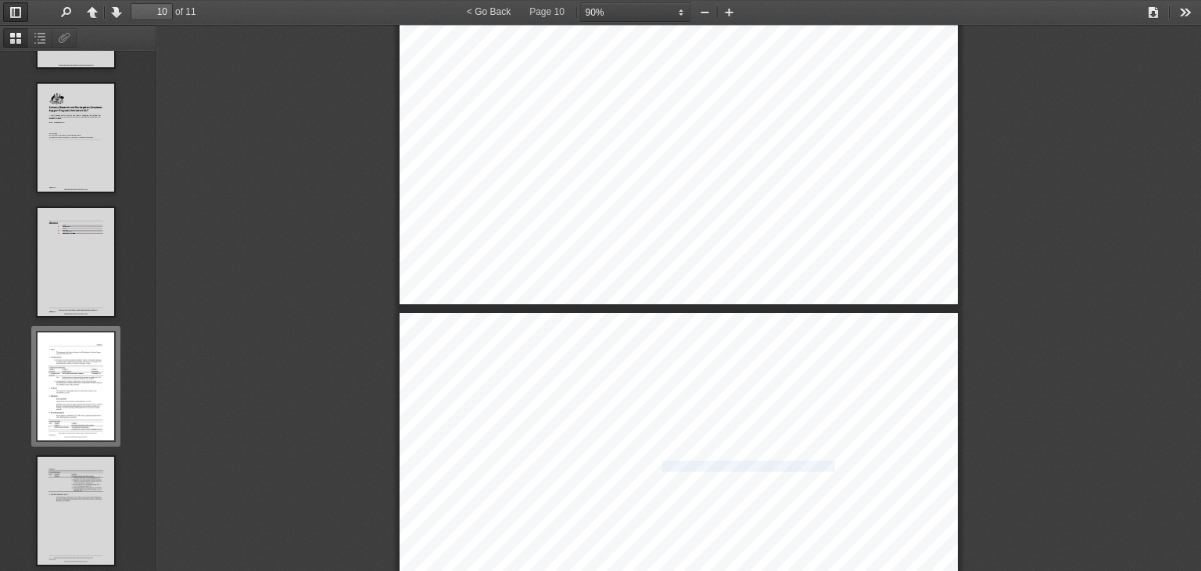
drag, startPoint x: 660, startPoint y: 464, endPoint x: 812, endPoint y: 467, distance: 152.5
click at [812, 467] on span "ups to assist them to trade internationally" at bounding box center [758, 466] width 154 height 9
drag, startPoint x: 812, startPoint y: 467, endPoint x: 657, endPoint y: 468, distance: 155.6
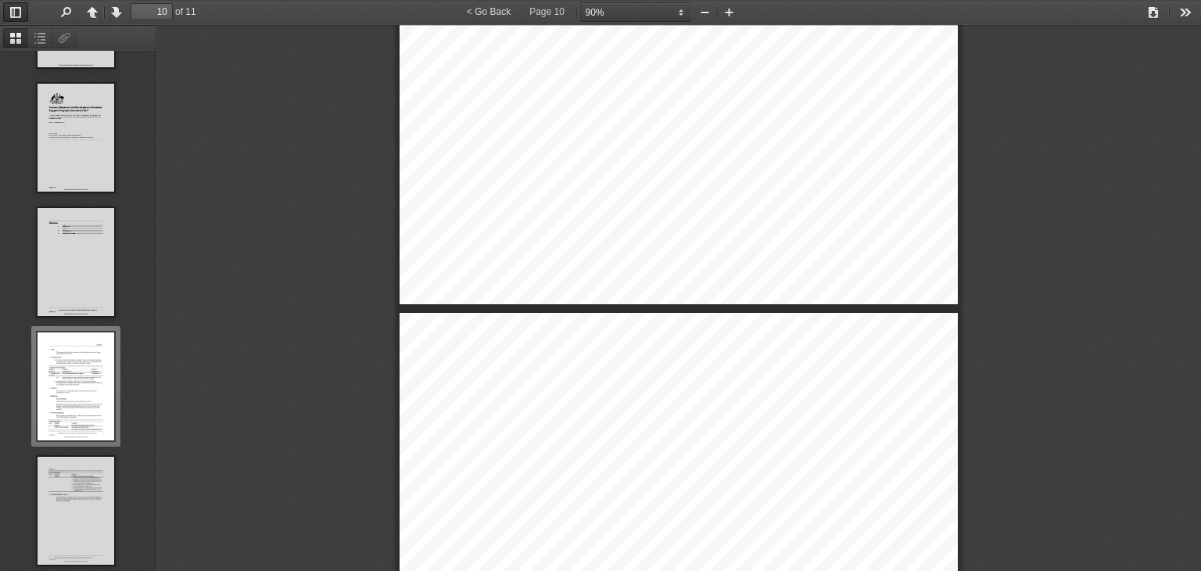
click at [662, 462] on span "start" at bounding box center [670, 466] width 16 height 9
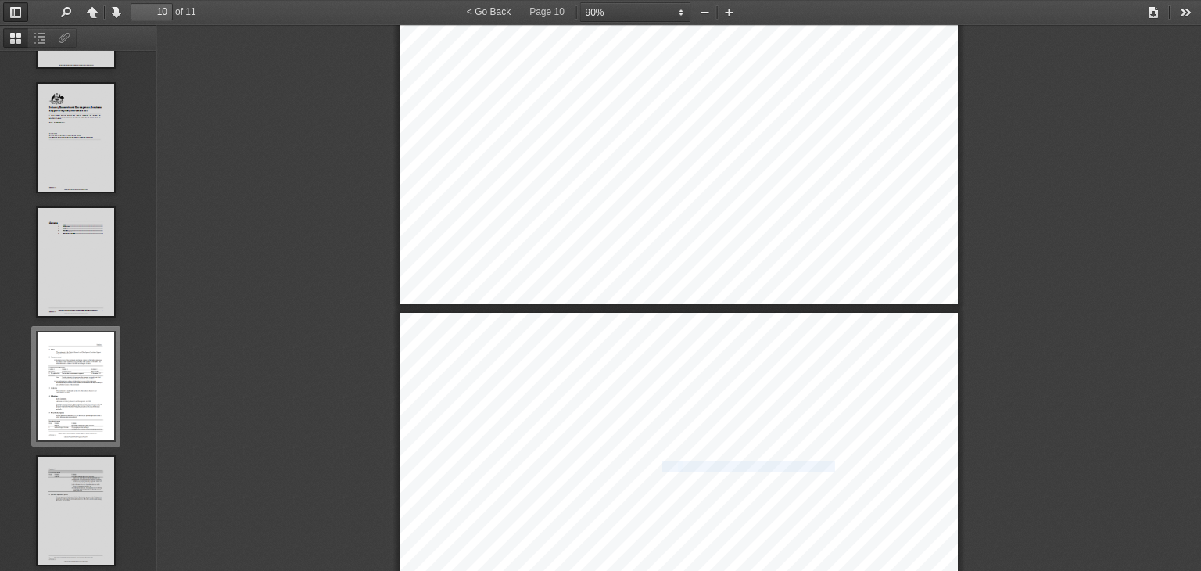
drag, startPoint x: 661, startPoint y: 462, endPoint x: 805, endPoint y: 462, distance: 143.9
click at [805, 462] on span "ups to assist them to trade internationally" at bounding box center [758, 466] width 154 height 9
drag, startPoint x: 805, startPoint y: 462, endPoint x: 661, endPoint y: 467, distance: 143.9
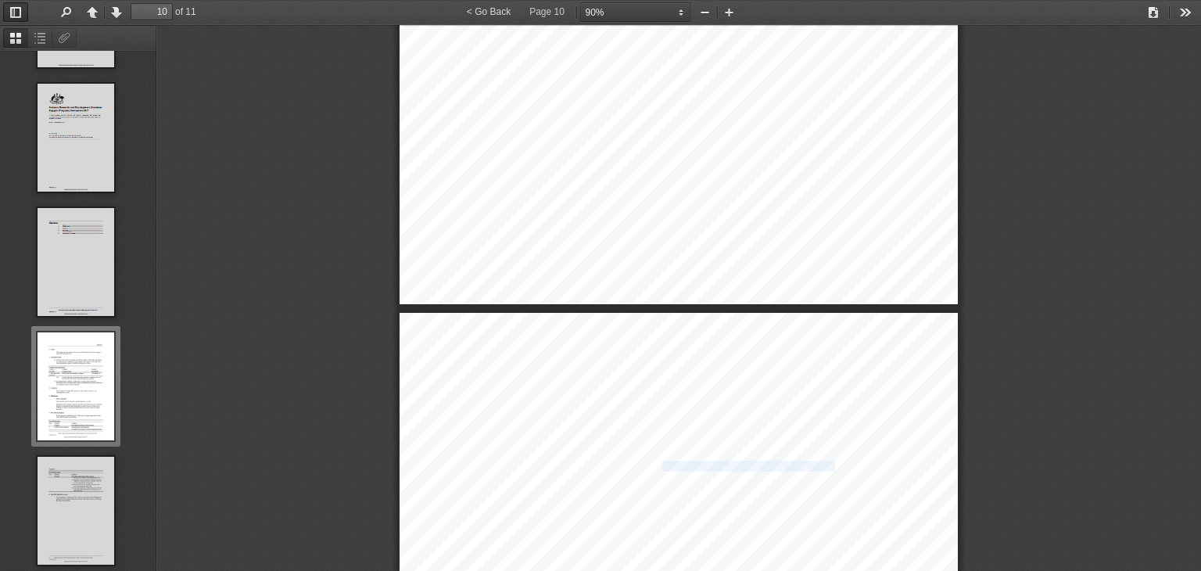
click at [662, 467] on span "start" at bounding box center [670, 466] width 16 height 9
drag, startPoint x: 661, startPoint y: 467, endPoint x: 821, endPoint y: 459, distance: 160.5
click at [821, 462] on span "ups to assist them to trade internationally" at bounding box center [758, 466] width 154 height 9
drag, startPoint x: 821, startPoint y: 459, endPoint x: 654, endPoint y: 464, distance: 167.4
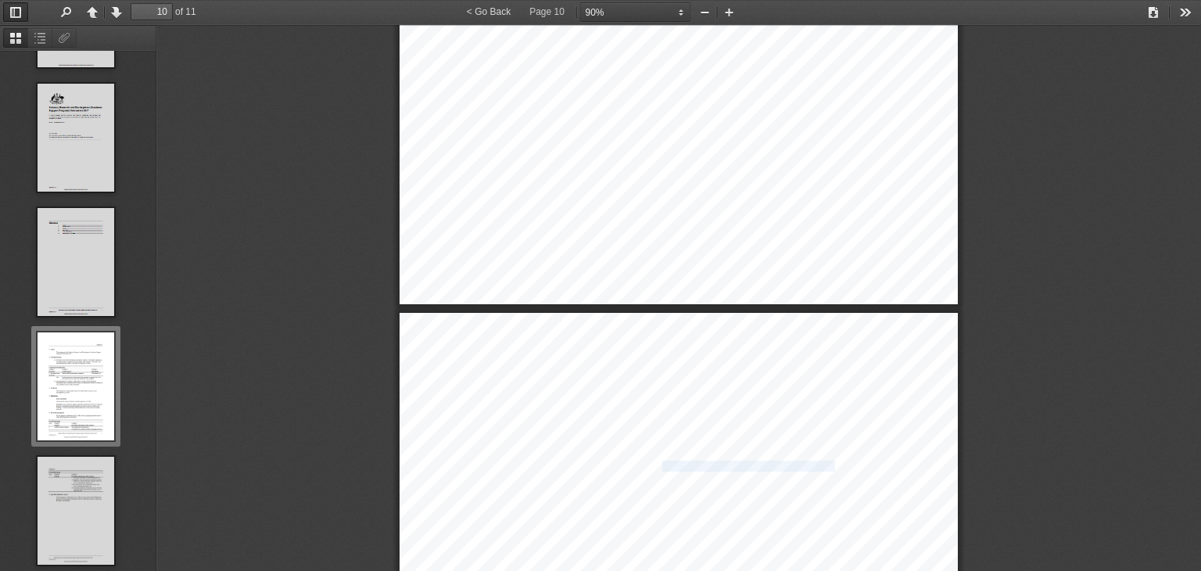
click at [662, 464] on span "start" at bounding box center [670, 466] width 16 height 9
drag, startPoint x: 660, startPoint y: 464, endPoint x: 803, endPoint y: 464, distance: 143.1
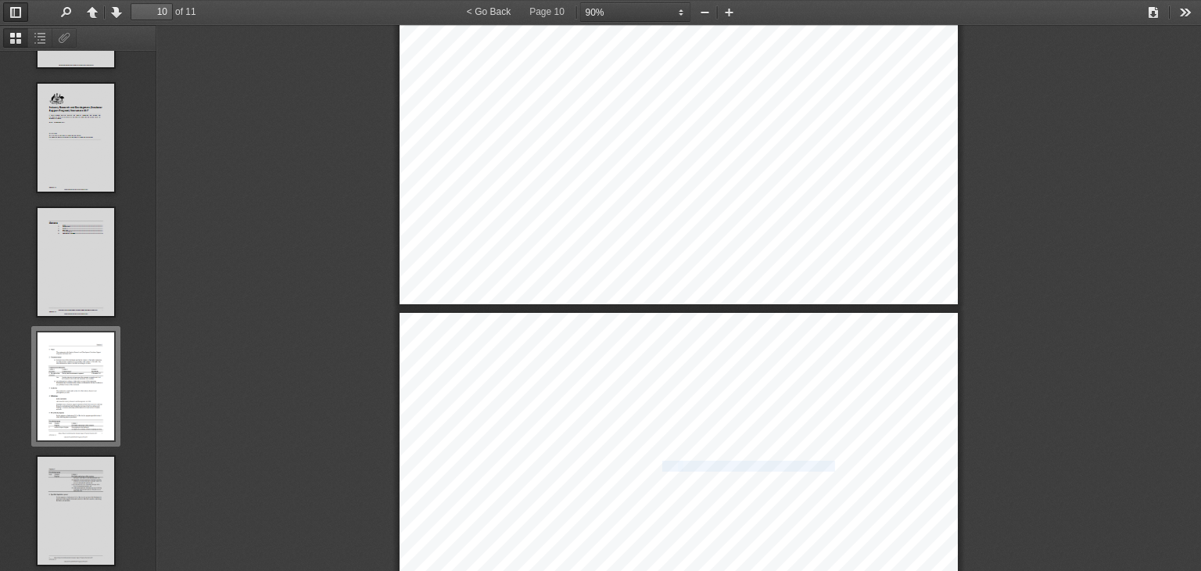
click at [803, 464] on span "ups to assist them to trade internationally" at bounding box center [758, 466] width 154 height 9
drag, startPoint x: 803, startPoint y: 464, endPoint x: 657, endPoint y: 464, distance: 146.2
click at [662, 464] on span "start" at bounding box center [670, 466] width 16 height 9
drag, startPoint x: 657, startPoint y: 464, endPoint x: 812, endPoint y: 465, distance: 155.6
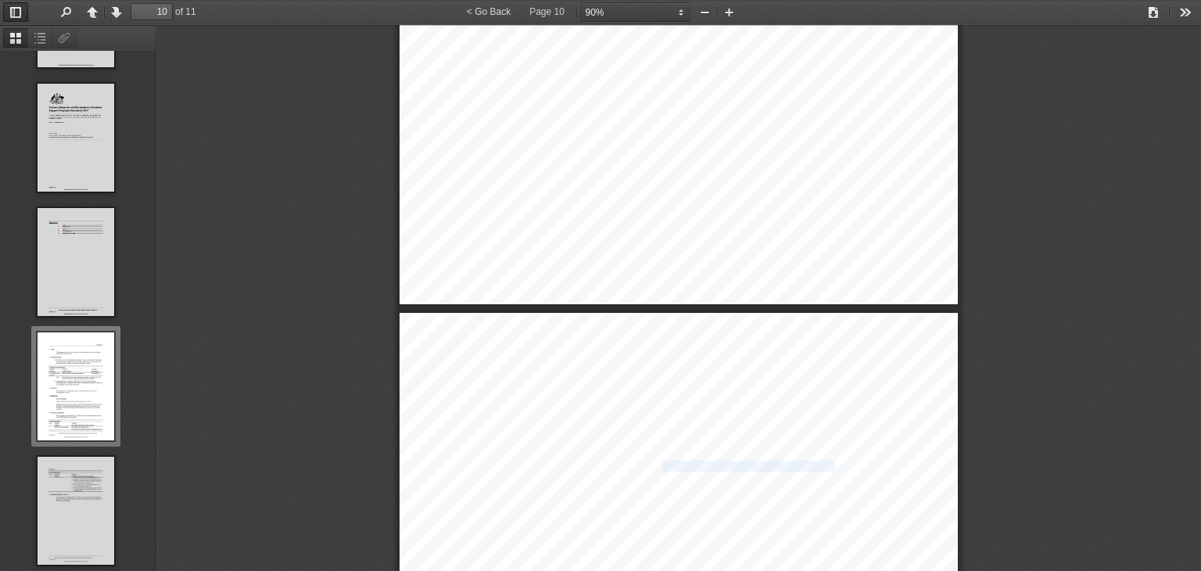
click at [812, 465] on span "ups to assist them to trade internationally" at bounding box center [758, 466] width 154 height 9
drag, startPoint x: 812, startPoint y: 465, endPoint x: 830, endPoint y: 464, distance: 18.1
click at [826, 462] on span "ups to assist them to trade internationally" at bounding box center [758, 466] width 154 height 9
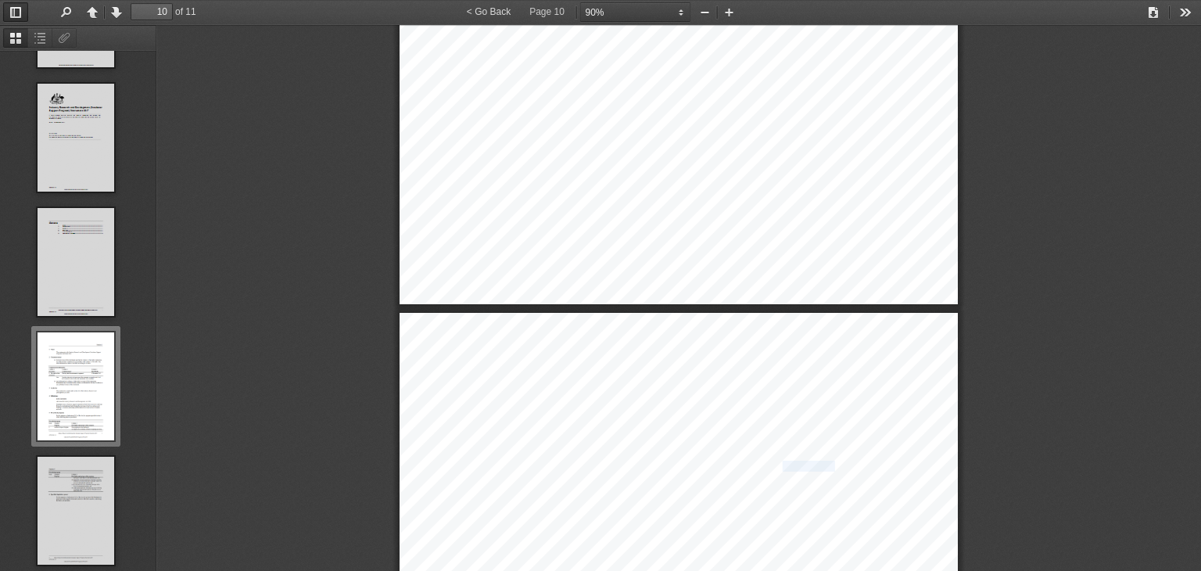
click at [826, 462] on span "ups to assist them to trade internationally" at bounding box center [758, 466] width 154 height 9
drag, startPoint x: 826, startPoint y: 461, endPoint x: 741, endPoint y: 461, distance: 85.2
click at [741, 462] on span "ups to assist them to trade internationally" at bounding box center [758, 466] width 154 height 9
click at [836, 462] on span "; and" at bounding box center [845, 466] width 19 height 9
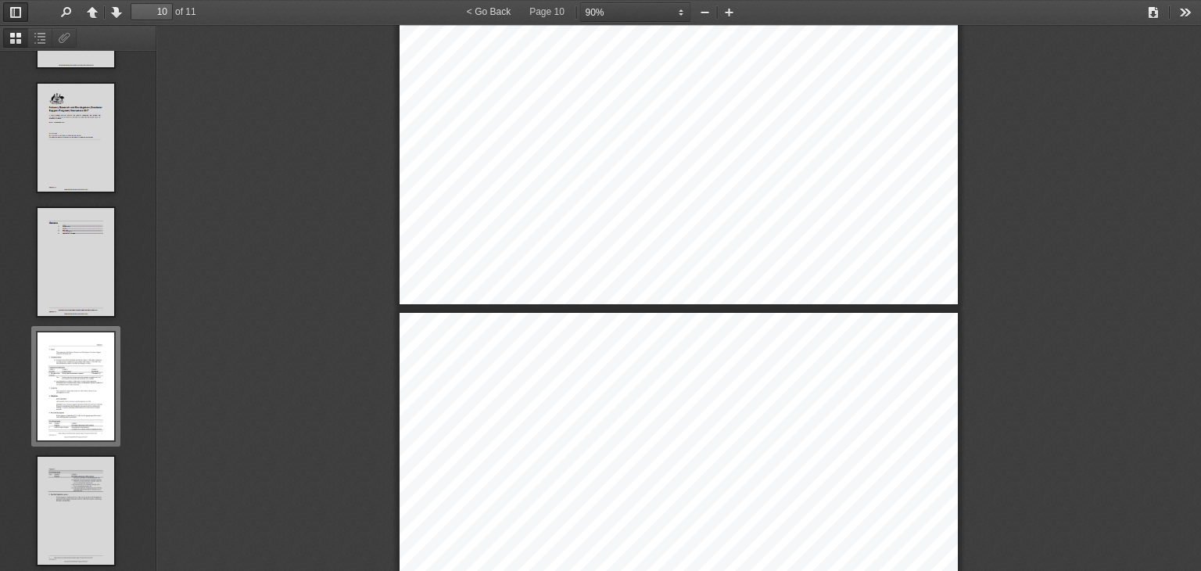
scroll to position [7692, 0]
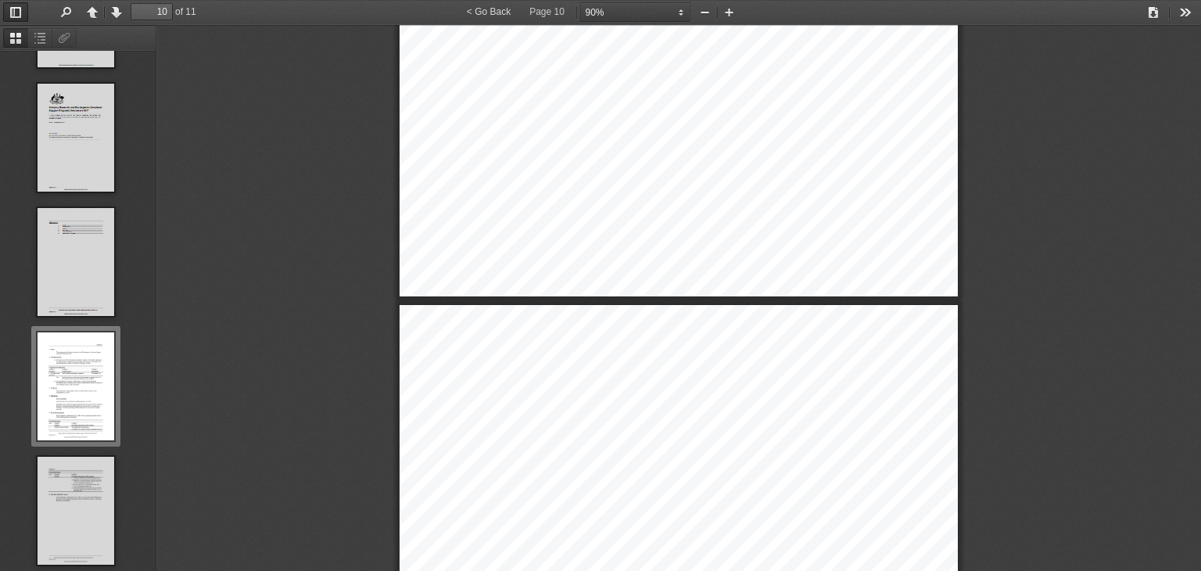
type input "11"
select select "custom"
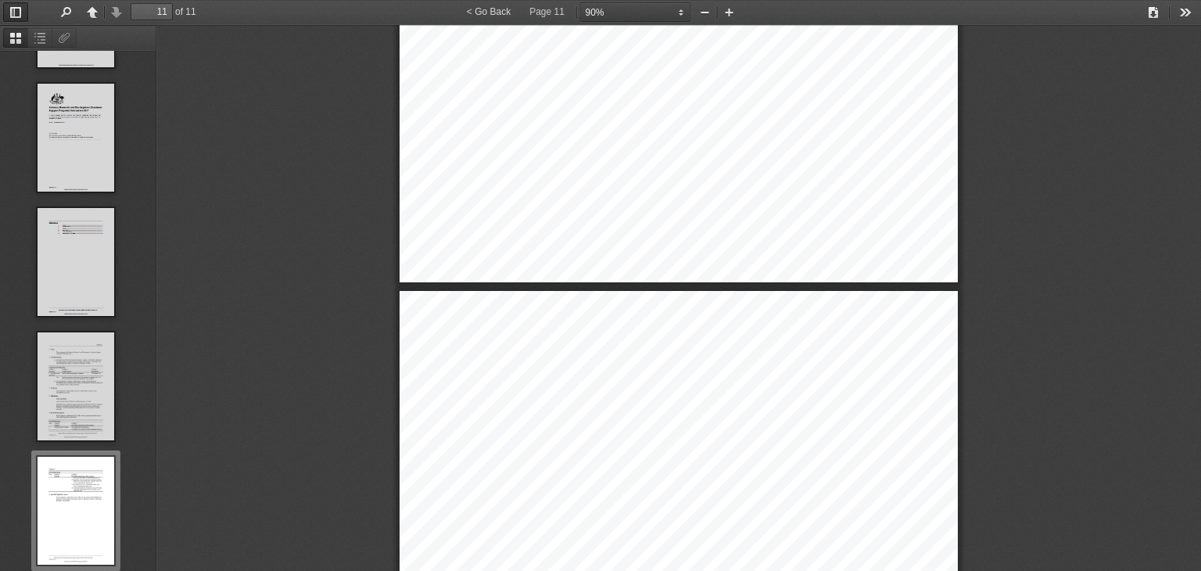
scroll to position [7725, 0]
click at [825, 443] on span "ups to assist them to trade internationally" at bounding box center [758, 444] width 154 height 9
drag, startPoint x: 825, startPoint y: 443, endPoint x: 663, endPoint y: 443, distance: 161.8
click at [663, 443] on span "start" at bounding box center [670, 444] width 16 height 9
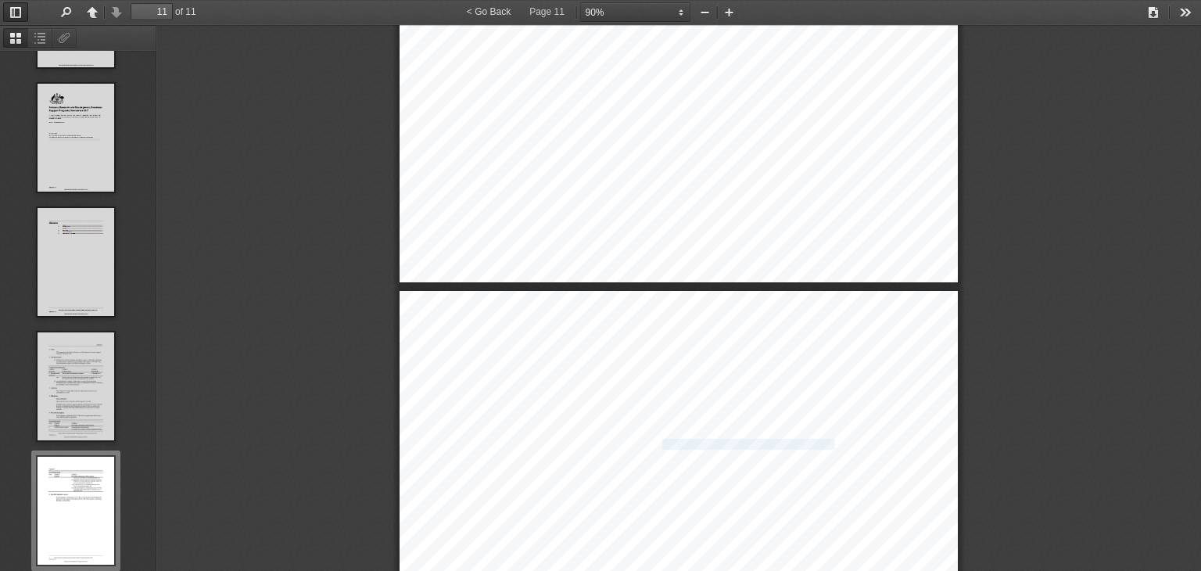
drag, startPoint x: 663, startPoint y: 443, endPoint x: 811, endPoint y: 443, distance: 147.8
click at [811, 443] on span "ups to assist them to trade internationally" at bounding box center [758, 444] width 154 height 9
drag, startPoint x: 811, startPoint y: 443, endPoint x: 654, endPoint y: 439, distance: 157.2
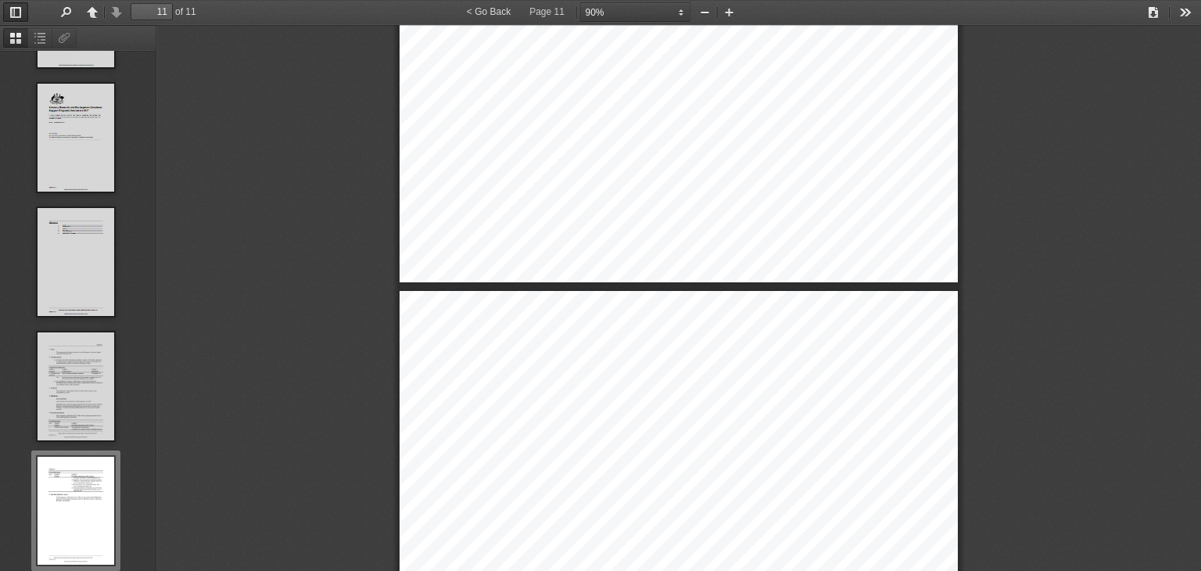
click at [795, 440] on span "ups to assist them to trade internationally" at bounding box center [758, 444] width 154 height 9
drag, startPoint x: 795, startPoint y: 439, endPoint x: 741, endPoint y: 443, distance: 54.2
click at [741, 443] on span "ups to assist them to trade internationally" at bounding box center [758, 444] width 154 height 9
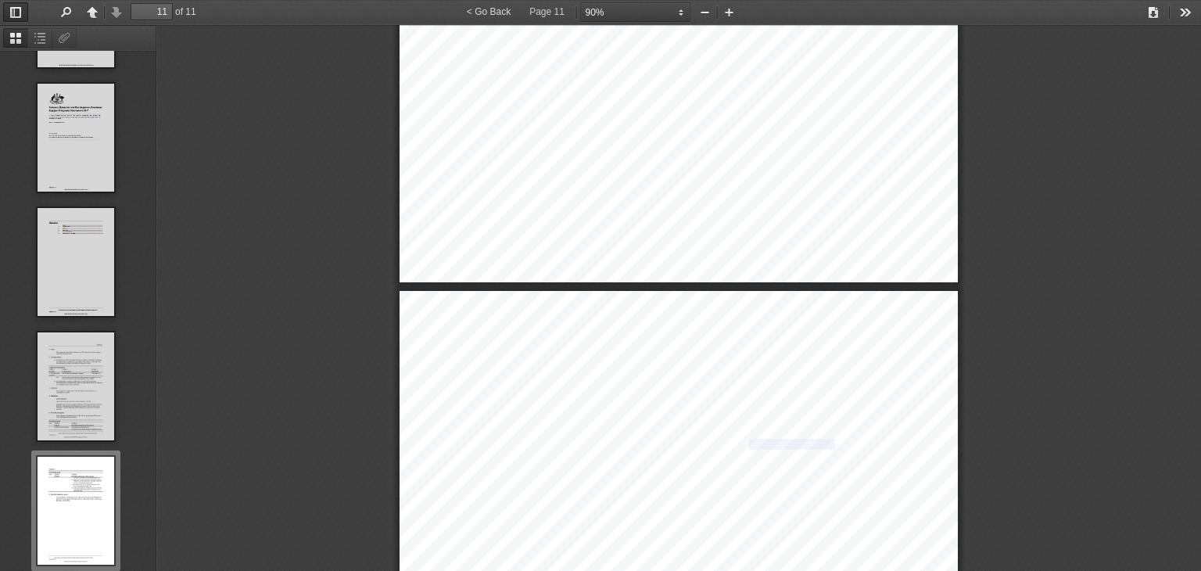
drag, startPoint x: 741, startPoint y: 443, endPoint x: 809, endPoint y: 442, distance: 68.0
click at [809, 442] on span "ups to assist them to trade internationally" at bounding box center [758, 444] width 154 height 9
drag, startPoint x: 809, startPoint y: 442, endPoint x: 744, endPoint y: 442, distance: 65.7
click at [744, 442] on span "ups to assist them to trade internationally" at bounding box center [758, 444] width 154 height 9
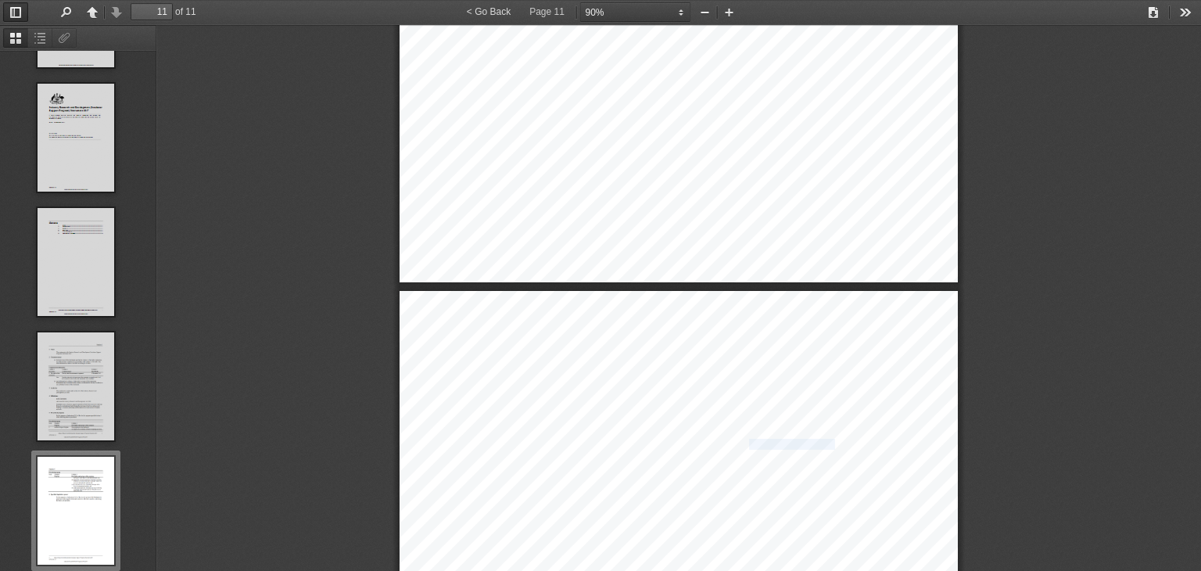
click at [744, 442] on span "ups to assist them to trade internationally" at bounding box center [758, 444] width 154 height 9
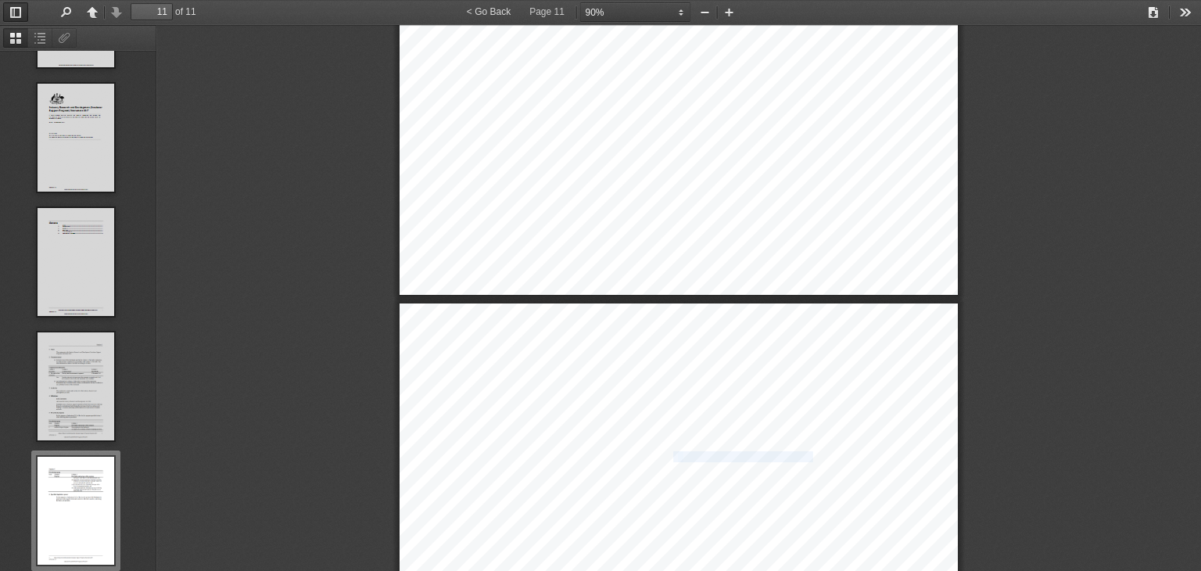
drag, startPoint x: 666, startPoint y: 452, endPoint x: 808, endPoint y: 454, distance: 142.3
click at [735, 213] on span "support new Australian incubators targeting innovative" at bounding box center [764, 213] width 206 height 9
drag, startPoint x: 735, startPoint y: 213, endPoint x: 845, endPoint y: 208, distance: 110.3
click at [845, 209] on span "support new Australian incubators targeting innovative" at bounding box center [764, 213] width 206 height 9
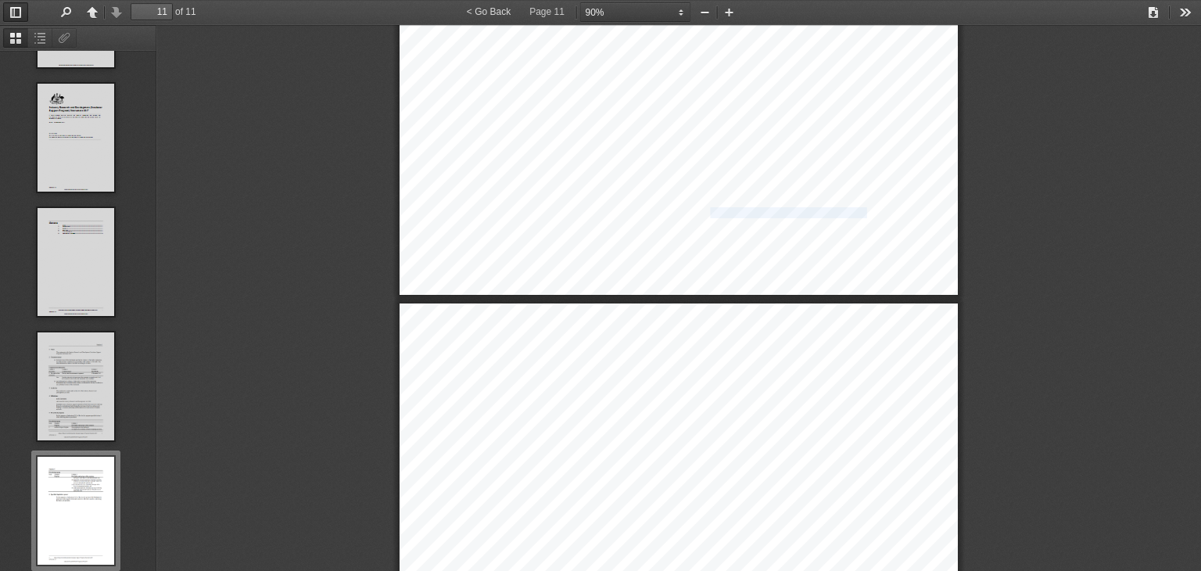
click at [845, 209] on span "support new Australian incubators targeting innovative" at bounding box center [764, 213] width 206 height 9
drag, startPoint x: 845, startPoint y: 208, endPoint x: 663, endPoint y: 211, distance: 182.2
click at [663, 211] on span "support new Australian incubators targeting innovative" at bounding box center [764, 213] width 206 height 9
drag, startPoint x: 663, startPoint y: 211, endPoint x: 830, endPoint y: 209, distance: 167.3
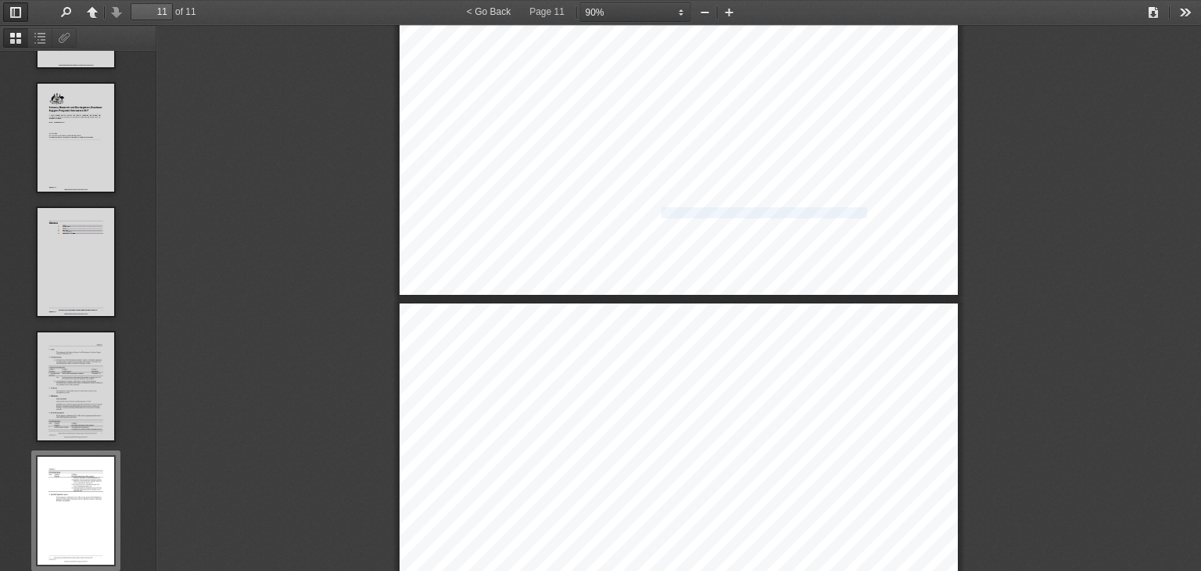
click at [830, 209] on span "support new Australian incubators targeting innovative" at bounding box center [764, 213] width 206 height 9
click at [738, 453] on span "ups to assist them to trade internationally" at bounding box center [758, 457] width 154 height 9
drag, startPoint x: 738, startPoint y: 451, endPoint x: 803, endPoint y: 455, distance: 65.0
click at [803, 455] on span "ups to assist them to trade internationally" at bounding box center [758, 457] width 154 height 9
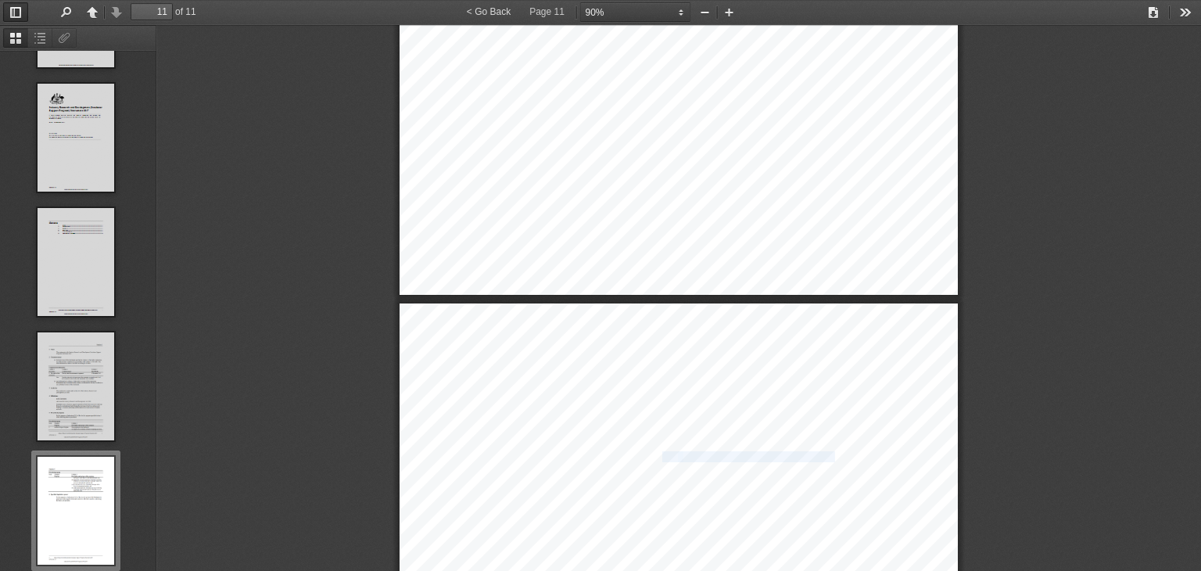
drag, startPoint x: 803, startPoint y: 455, endPoint x: 666, endPoint y: 457, distance: 136.8
click at [666, 457] on span "start" at bounding box center [670, 457] width 16 height 9
drag, startPoint x: 666, startPoint y: 457, endPoint x: 814, endPoint y: 454, distance: 147.8
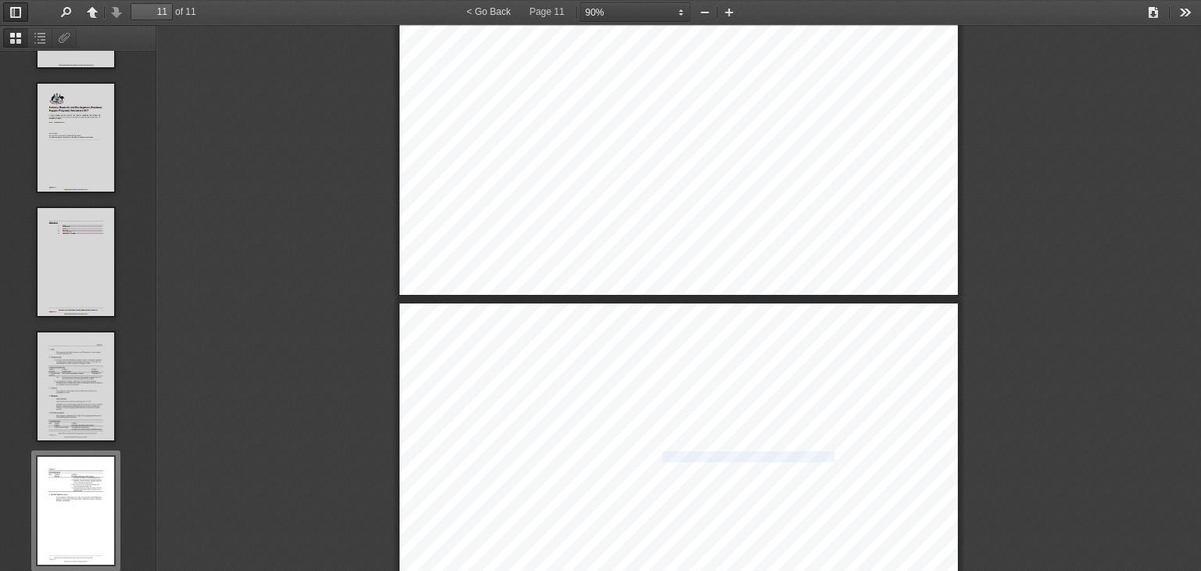
click at [814, 454] on span "ups to assist them to trade internationally" at bounding box center [758, 457] width 154 height 9
drag, startPoint x: 814, startPoint y: 454, endPoint x: 664, endPoint y: 453, distance: 150.1
click at [664, 453] on span "start" at bounding box center [670, 457] width 16 height 9
drag, startPoint x: 664, startPoint y: 453, endPoint x: 812, endPoint y: 454, distance: 147.8
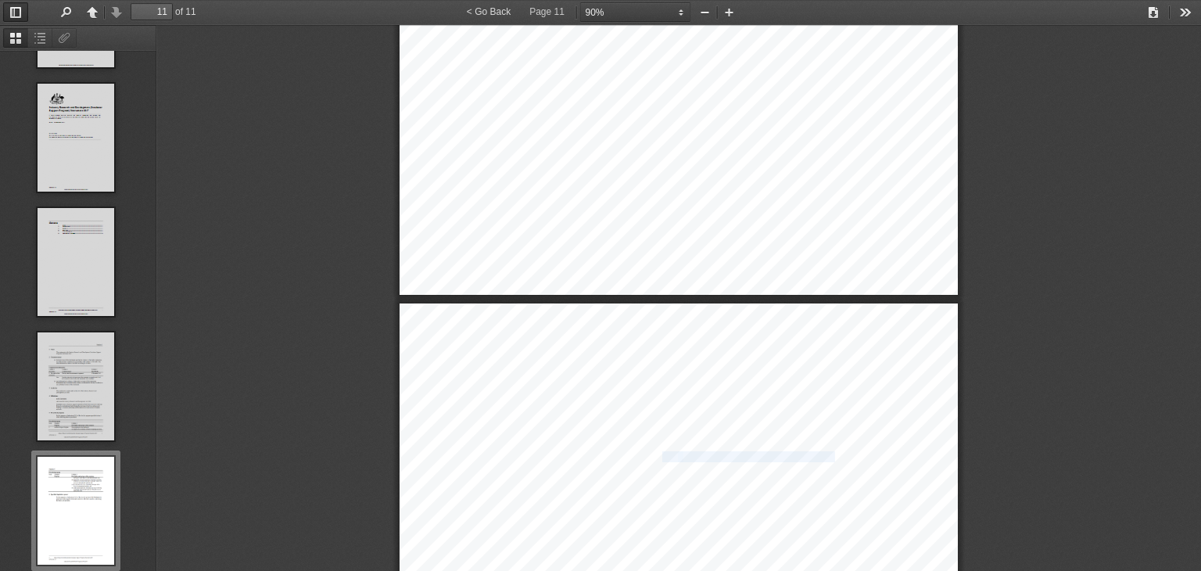
click at [812, 454] on span "ups to assist them to trade internationally" at bounding box center [758, 457] width 154 height 9
drag, startPoint x: 812, startPoint y: 454, endPoint x: 660, endPoint y: 452, distance: 151.7
click at [662, 453] on span "start" at bounding box center [670, 457] width 16 height 9
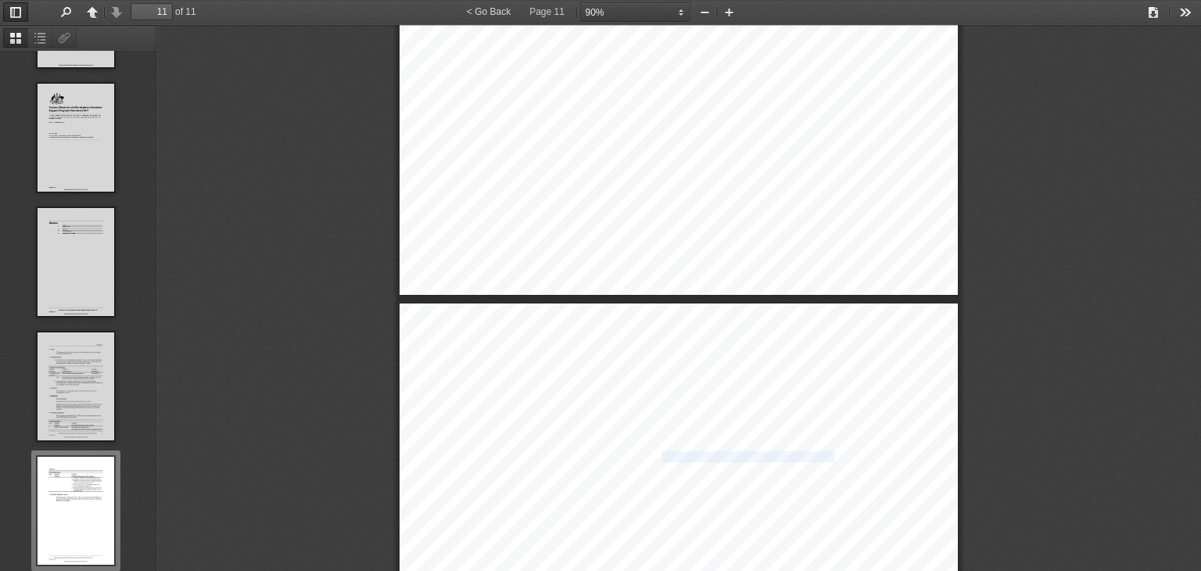
drag, startPoint x: 660, startPoint y: 452, endPoint x: 813, endPoint y: 453, distance: 153.3
click at [813, 453] on span "ups to assist them to trade internationally" at bounding box center [758, 457] width 154 height 9
drag, startPoint x: 813, startPoint y: 453, endPoint x: 662, endPoint y: 455, distance: 150.9
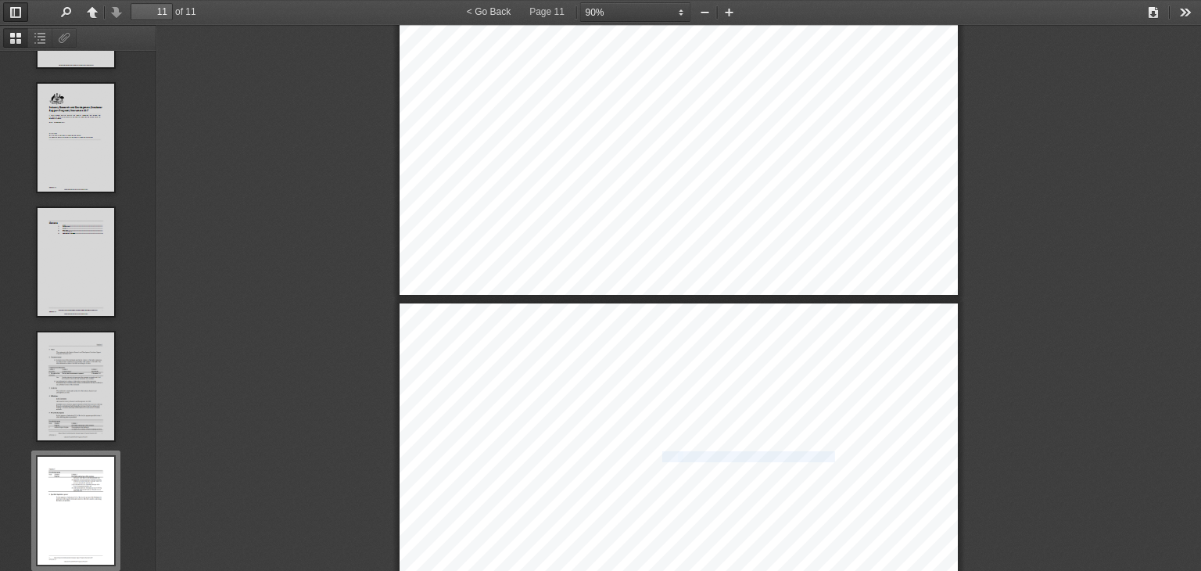
click at [662, 455] on span "start" at bounding box center [670, 457] width 16 height 9
drag, startPoint x: 662, startPoint y: 455, endPoint x: 815, endPoint y: 455, distance: 152.5
click at [815, 455] on span "ups to assist them to trade internationally" at bounding box center [758, 457] width 154 height 9
drag, startPoint x: 815, startPoint y: 455, endPoint x: 665, endPoint y: 454, distance: 150.1
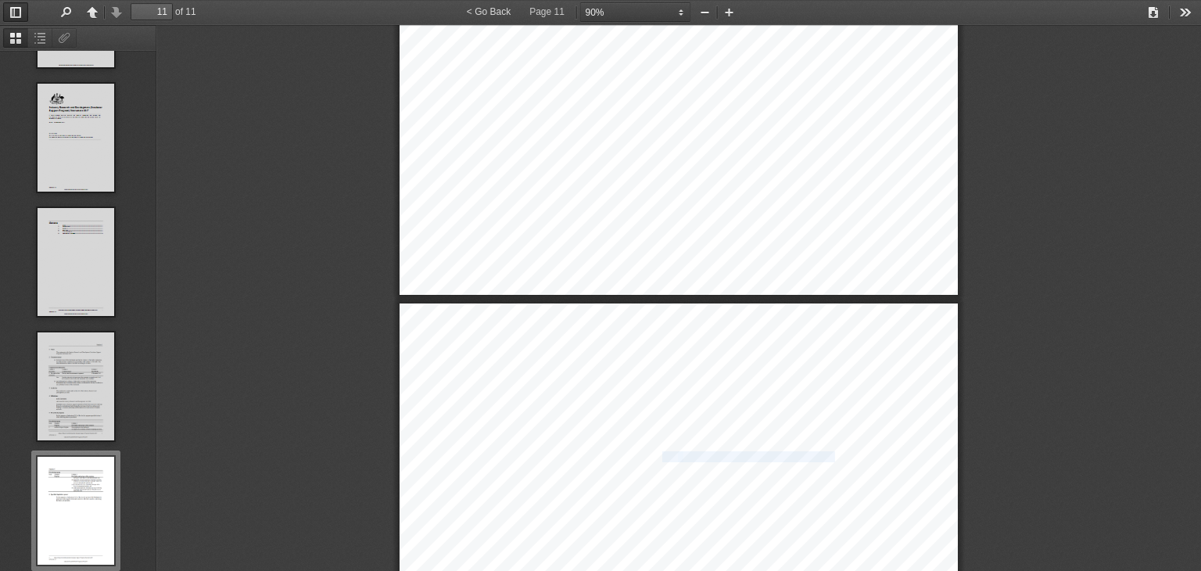
click at [665, 454] on span "start" at bounding box center [670, 457] width 16 height 9
drag, startPoint x: 665, startPoint y: 454, endPoint x: 805, endPoint y: 457, distance: 140.8
click at [805, 457] on span "ups to assist them to trade internationally" at bounding box center [758, 457] width 154 height 9
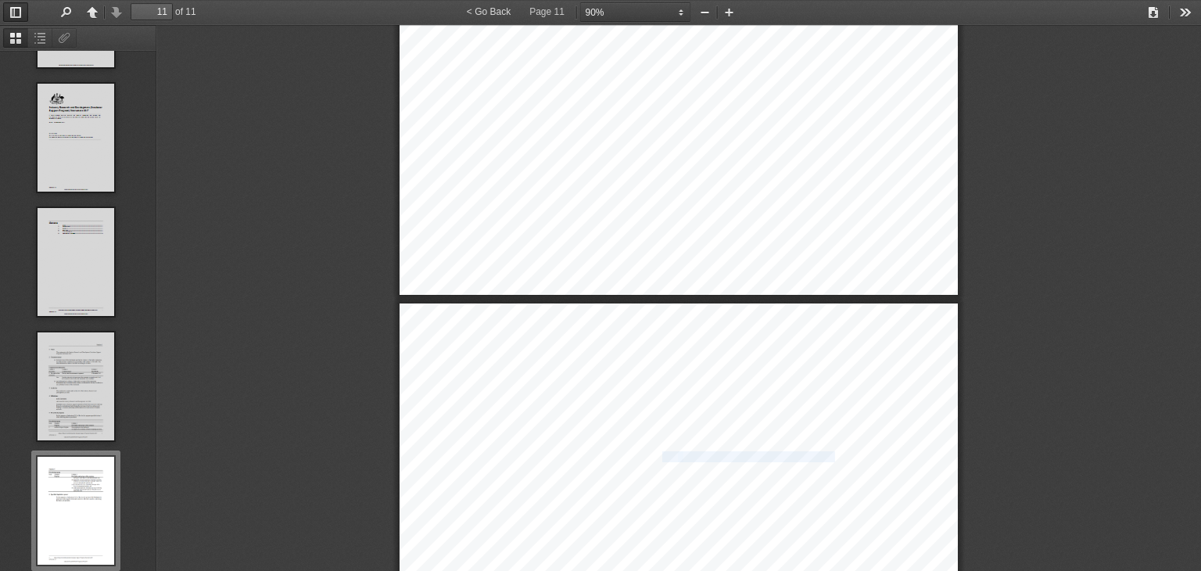
drag, startPoint x: 805, startPoint y: 457, endPoint x: 670, endPoint y: 457, distance: 135.3
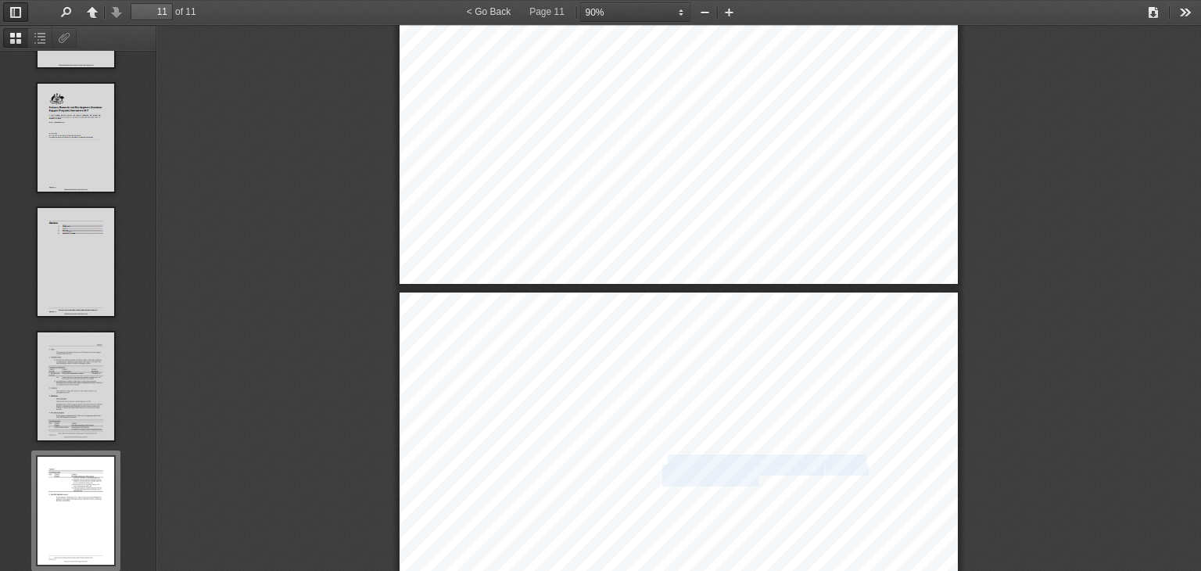
drag, startPoint x: 660, startPoint y: 457, endPoint x: 751, endPoint y: 480, distance: 93.5
click at [751, 480] on span "success in international markets" at bounding box center [722, 481] width 120 height 9
drag, startPoint x: 751, startPoint y: 480, endPoint x: 666, endPoint y: 456, distance: 87.8
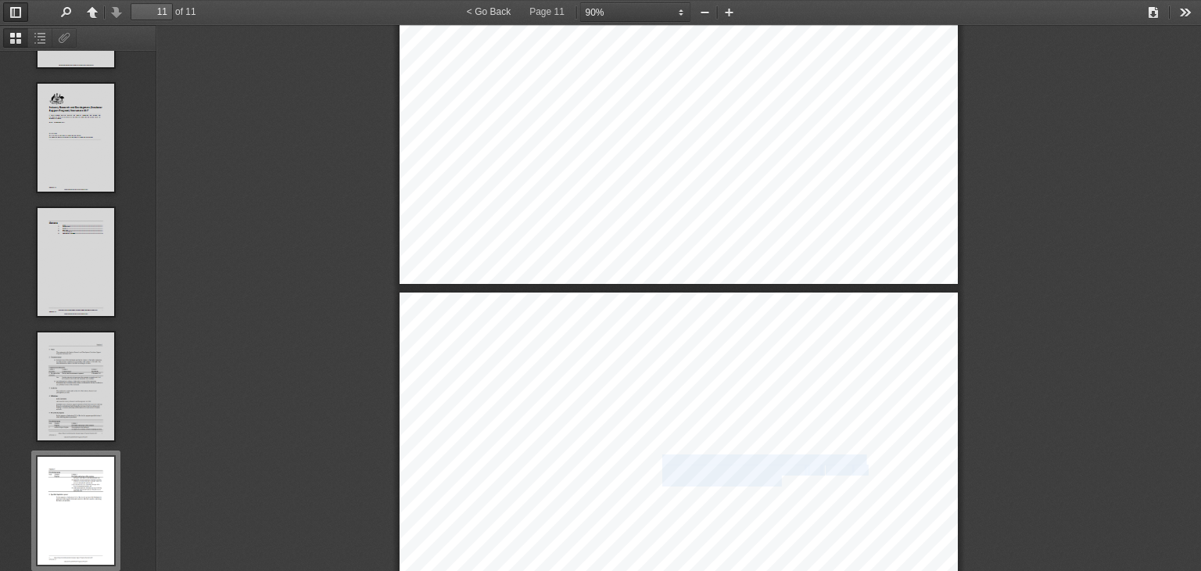
click at [666, 456] on span "expand the scale and operations of existing Australian" at bounding box center [763, 460] width 202 height 9
drag, startPoint x: 666, startPoint y: 456, endPoint x: 758, endPoint y: 481, distance: 94.8
click at [758, 481] on span "success in international markets" at bounding box center [722, 481] width 120 height 9
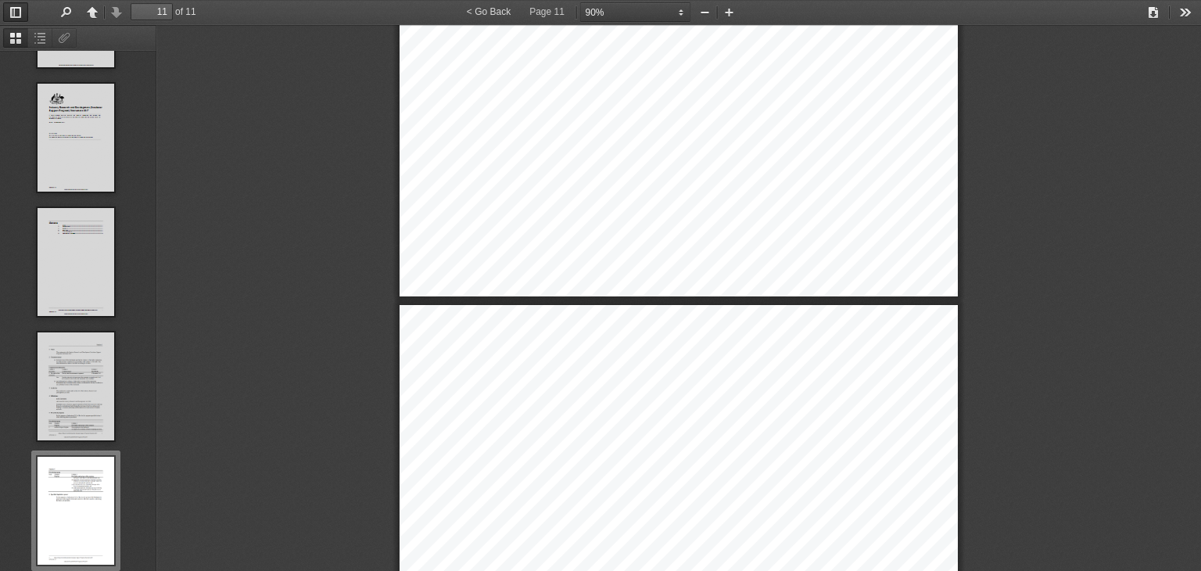
scroll to position [7712, 0]
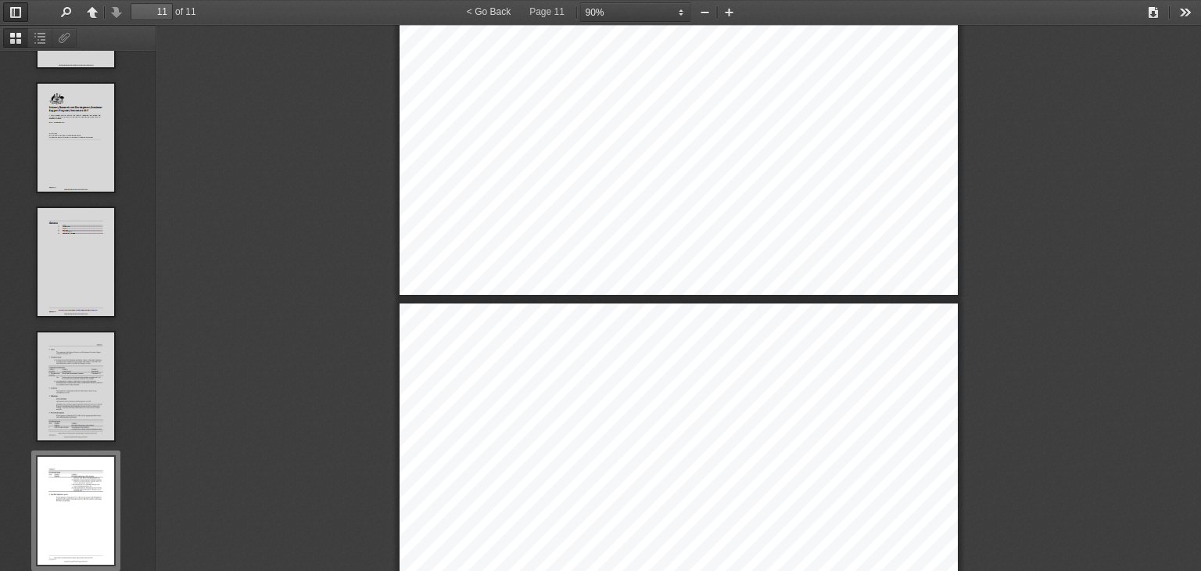
click at [809, 453] on span "ups to assist them to trade internationally" at bounding box center [758, 457] width 154 height 9
drag, startPoint x: 809, startPoint y: 451, endPoint x: 667, endPoint y: 450, distance: 142.3
click at [667, 453] on span "start" at bounding box center [670, 457] width 16 height 9
drag, startPoint x: 667, startPoint y: 450, endPoint x: 797, endPoint y: 453, distance: 130.6
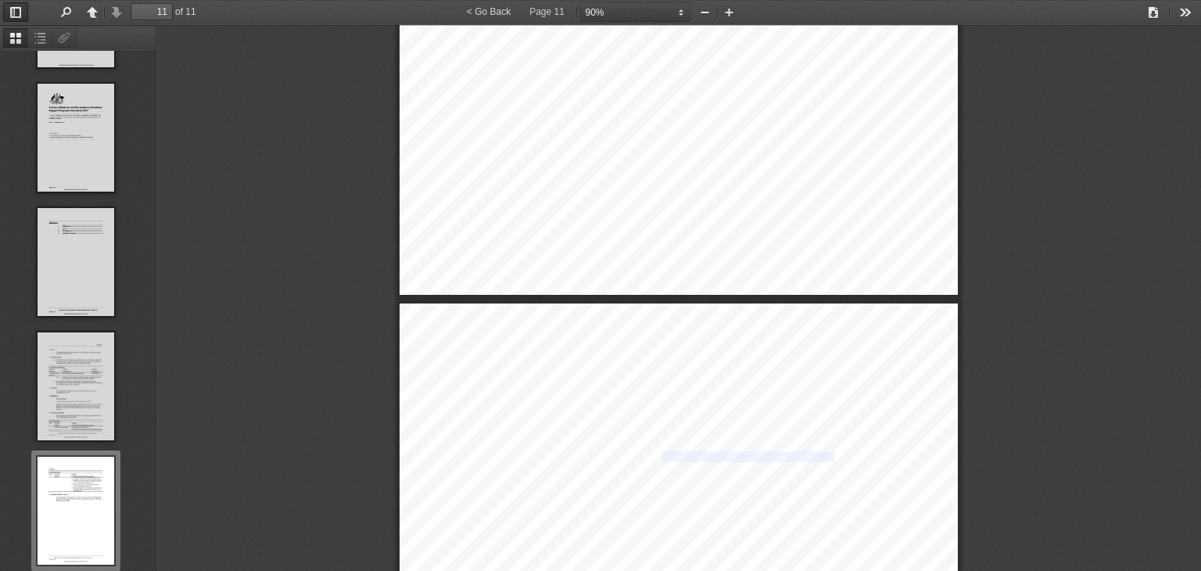
click at [797, 453] on span "ups to assist them to trade internationally" at bounding box center [758, 457] width 154 height 9
drag, startPoint x: 797, startPoint y: 453, endPoint x: 666, endPoint y: 452, distance: 131.4
click at [666, 453] on span "start" at bounding box center [670, 457] width 16 height 9
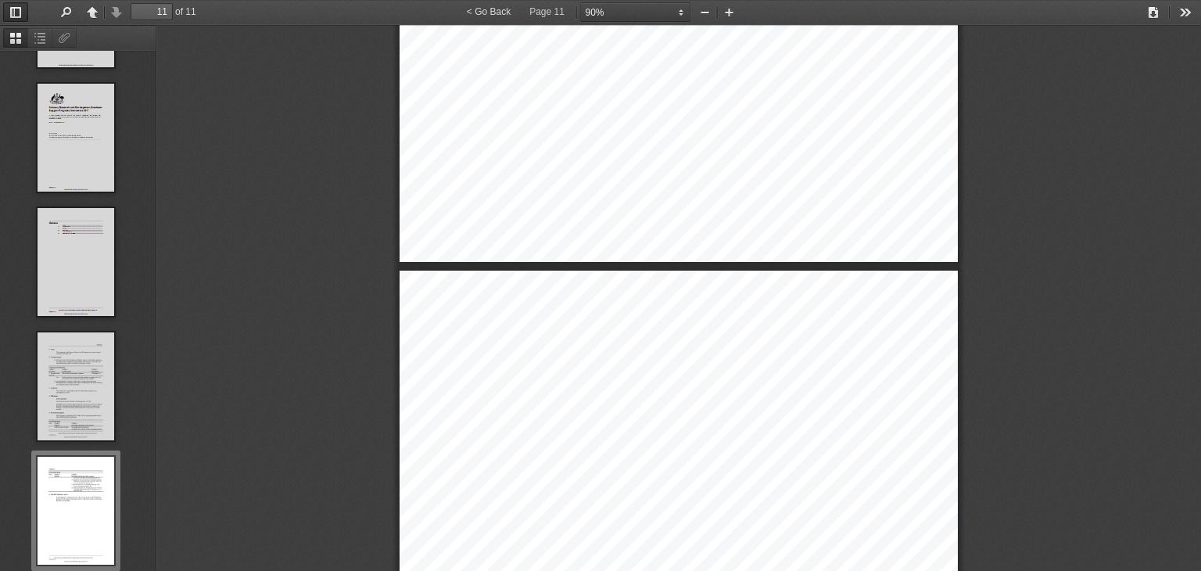
scroll to position [7747, 0]
